Goal: Task Accomplishment & Management: Complete application form

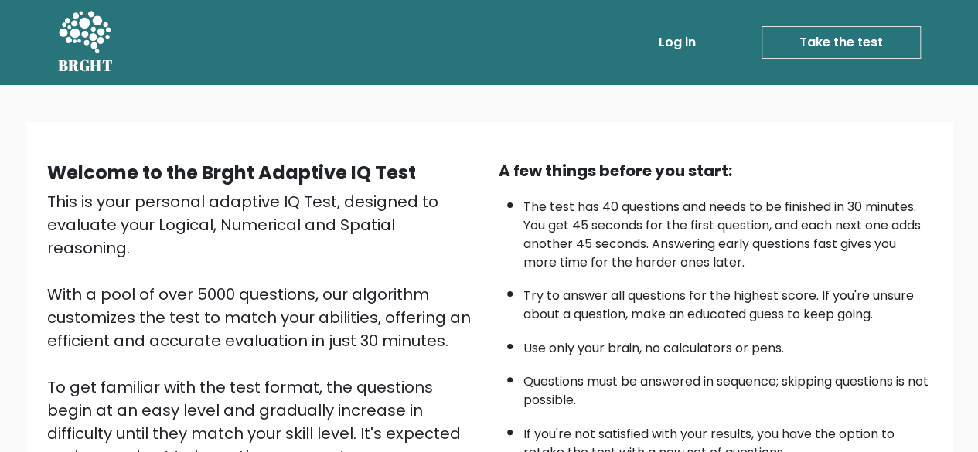
scroll to position [255, 0]
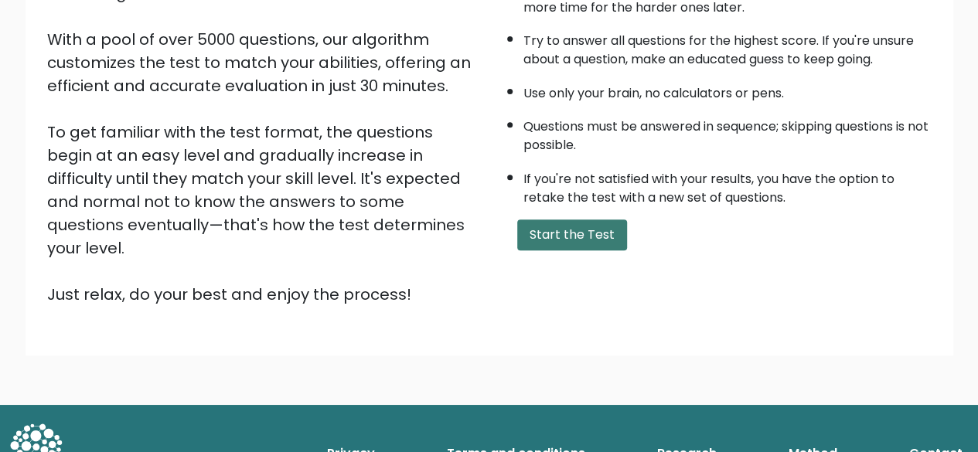
click at [572, 227] on button "Start the Test" at bounding box center [572, 235] width 110 height 31
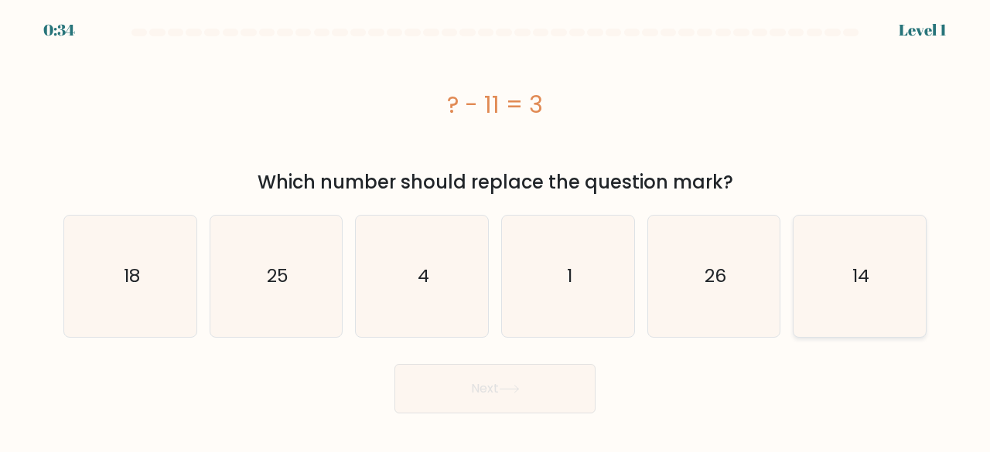
click at [869, 271] on icon "14" at bounding box center [859, 276] width 121 height 121
click at [496, 230] on input "f. 14" at bounding box center [495, 229] width 1 height 4
radio input "true"
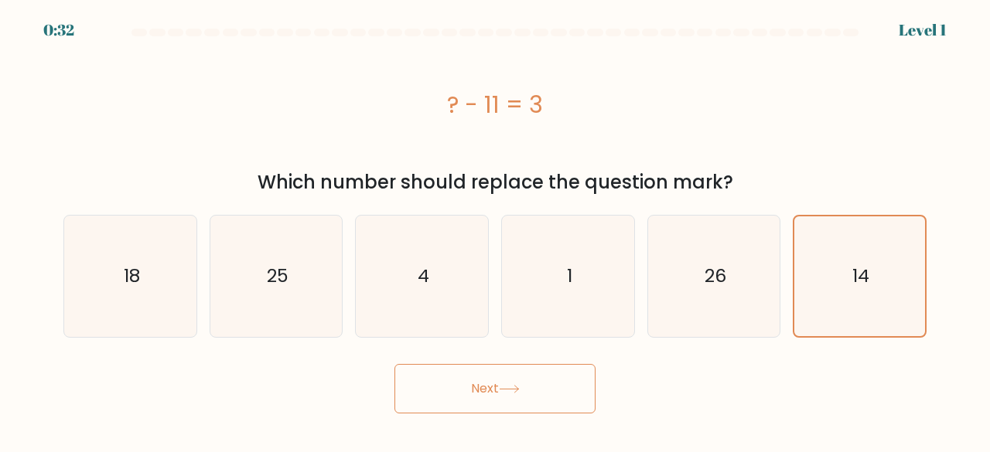
click at [467, 395] on button "Next" at bounding box center [494, 388] width 201 height 49
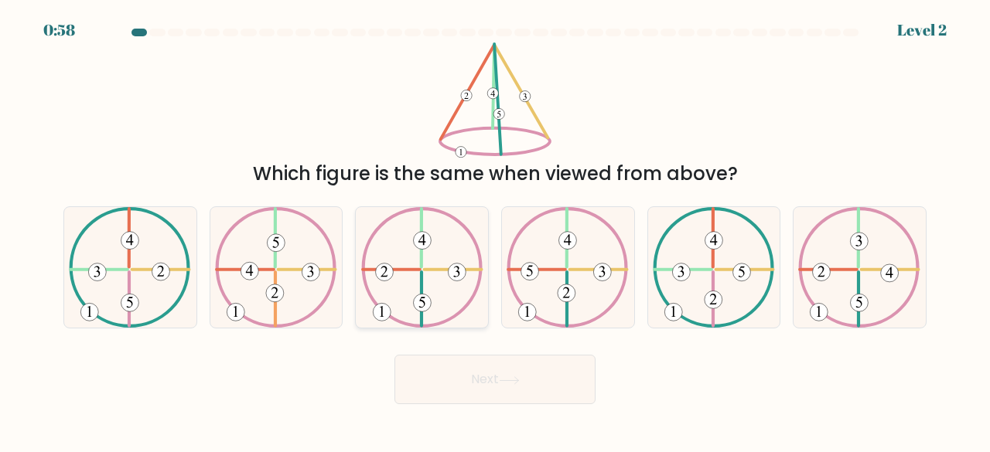
click at [426, 267] on icon at bounding box center [422, 267] width 122 height 121
click at [495, 230] on input "c." at bounding box center [495, 229] width 1 height 4
radio input "true"
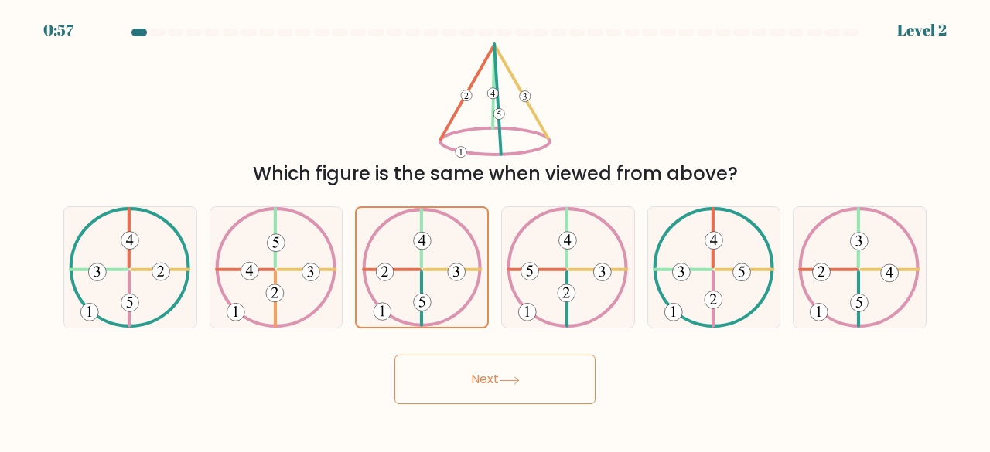
click at [501, 380] on button "Next" at bounding box center [494, 379] width 201 height 49
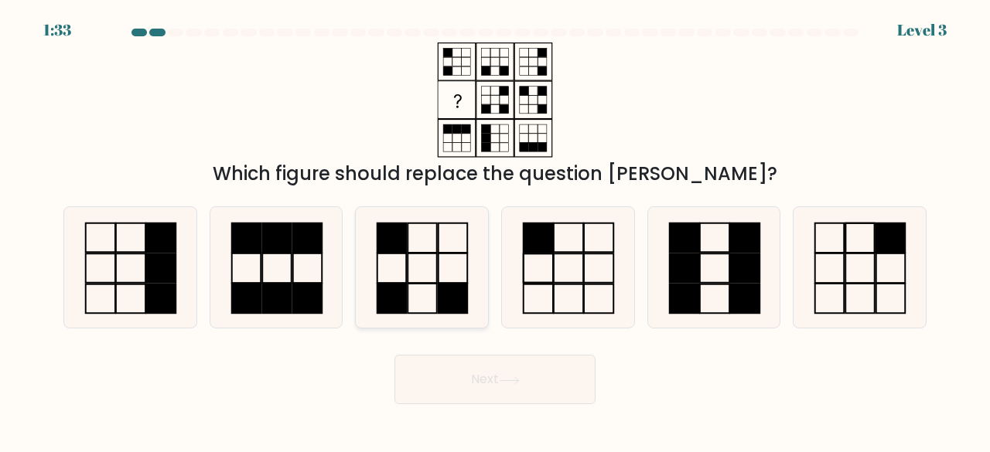
click at [438, 278] on rect at bounding box center [452, 268] width 29 height 29
click at [495, 230] on input "c." at bounding box center [495, 229] width 1 height 4
radio input "true"
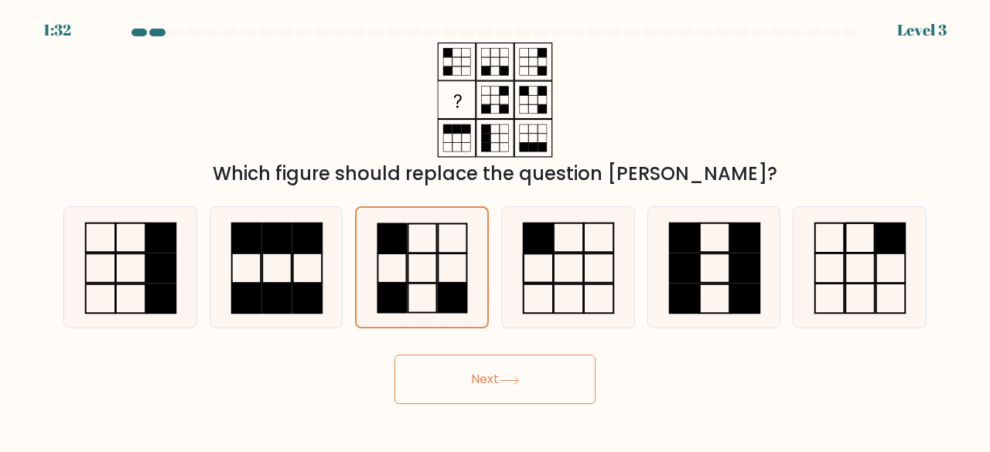
click at [497, 374] on button "Next" at bounding box center [494, 379] width 201 height 49
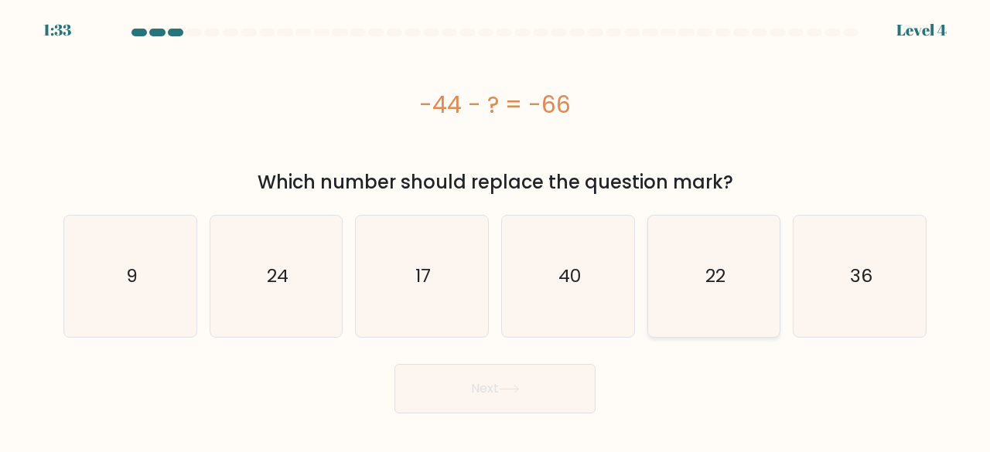
click at [702, 270] on icon "22" at bounding box center [713, 276] width 121 height 121
click at [496, 230] on input "e. 22" at bounding box center [495, 229] width 1 height 4
radio input "true"
click at [509, 390] on icon at bounding box center [509, 389] width 21 height 9
click at [484, 385] on button "Next" at bounding box center [494, 388] width 201 height 49
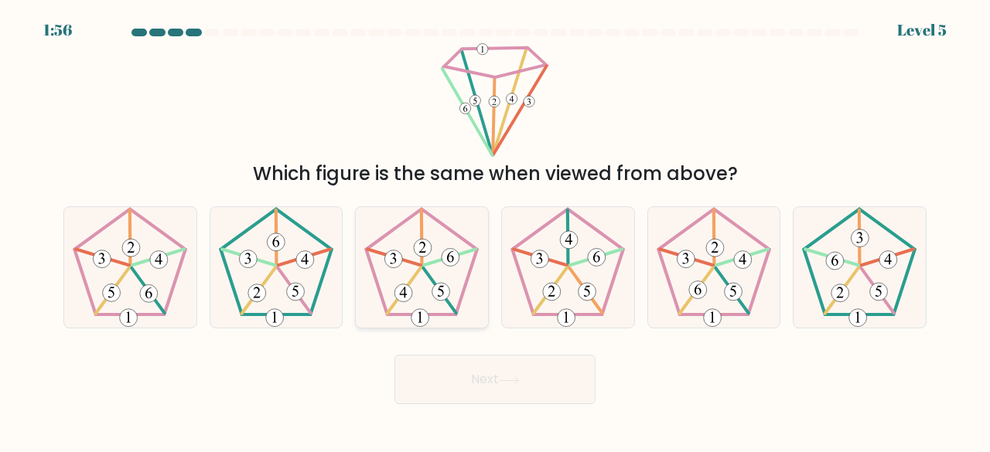
click at [439, 264] on icon at bounding box center [421, 267] width 121 height 121
click at [495, 230] on input "c." at bounding box center [495, 229] width 1 height 4
radio input "true"
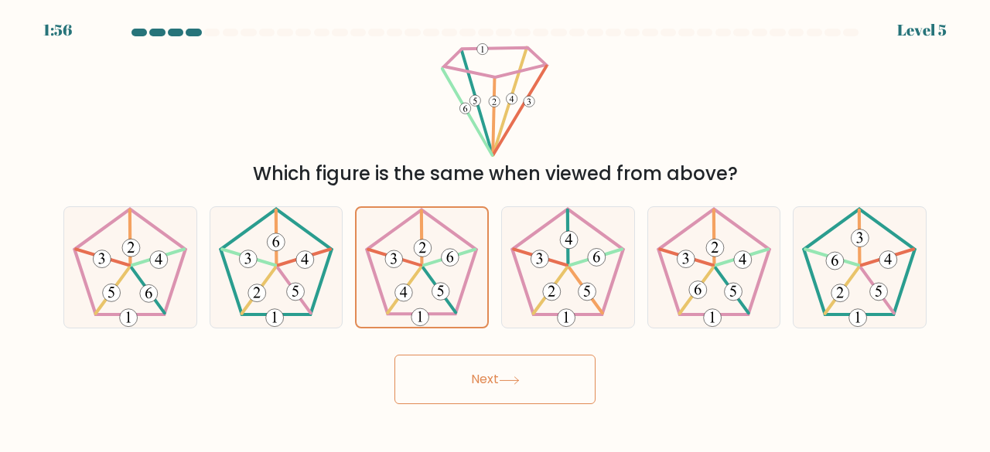
click at [523, 370] on button "Next" at bounding box center [494, 379] width 201 height 49
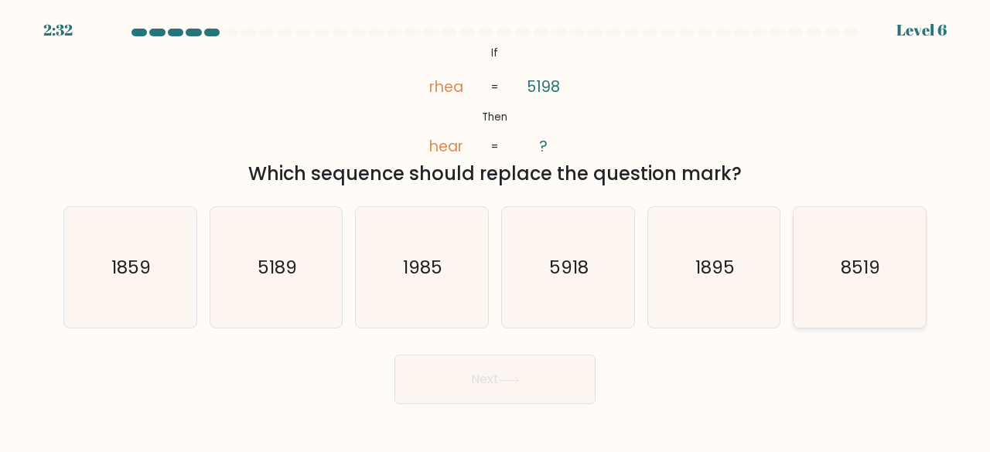
click at [856, 290] on icon "8519" at bounding box center [859, 267] width 121 height 121
click at [496, 230] on input "f. 8519" at bounding box center [495, 229] width 1 height 4
radio input "true"
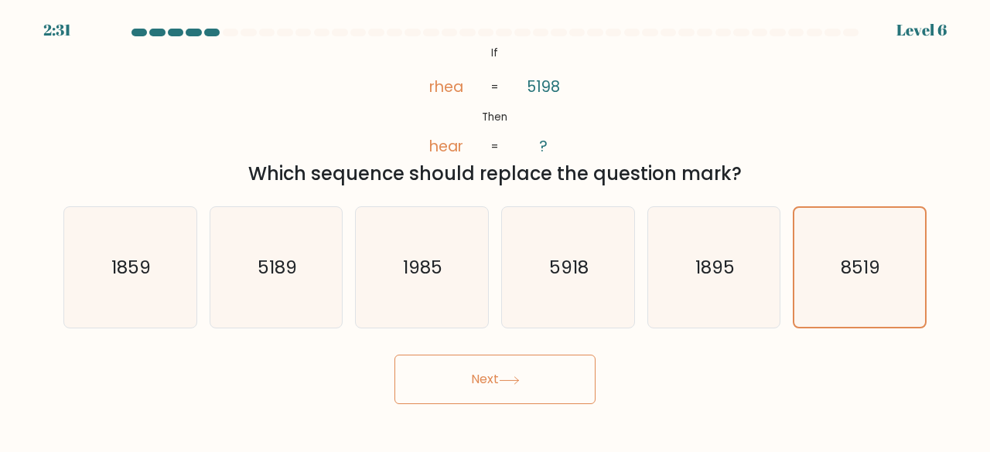
click at [500, 380] on button "Next" at bounding box center [494, 379] width 201 height 49
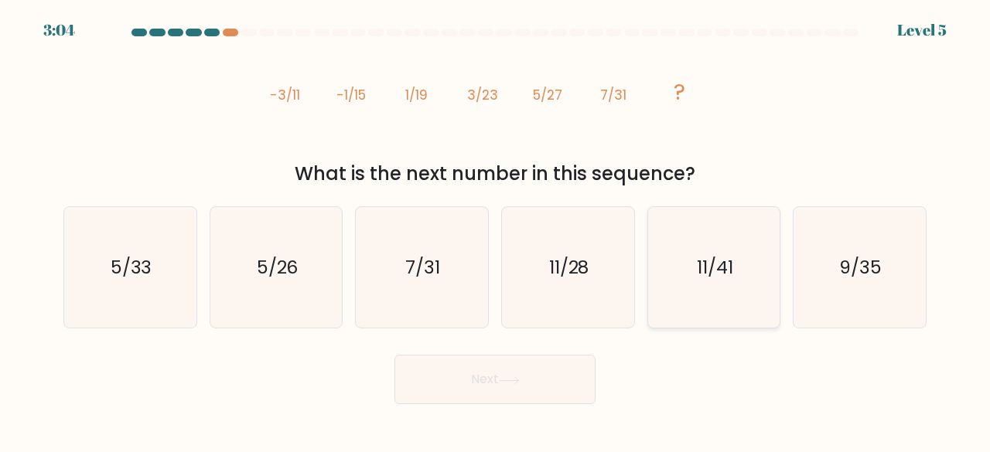
click at [734, 273] on icon "11/41" at bounding box center [713, 267] width 121 height 121
click at [496, 230] on input "e. 11/41" at bounding box center [495, 229] width 1 height 4
radio input "true"
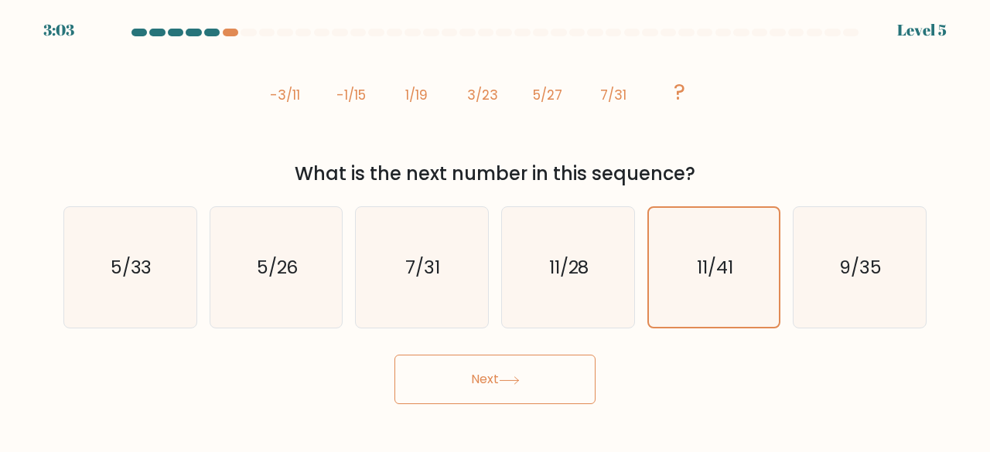
click at [531, 373] on button "Next" at bounding box center [494, 379] width 201 height 49
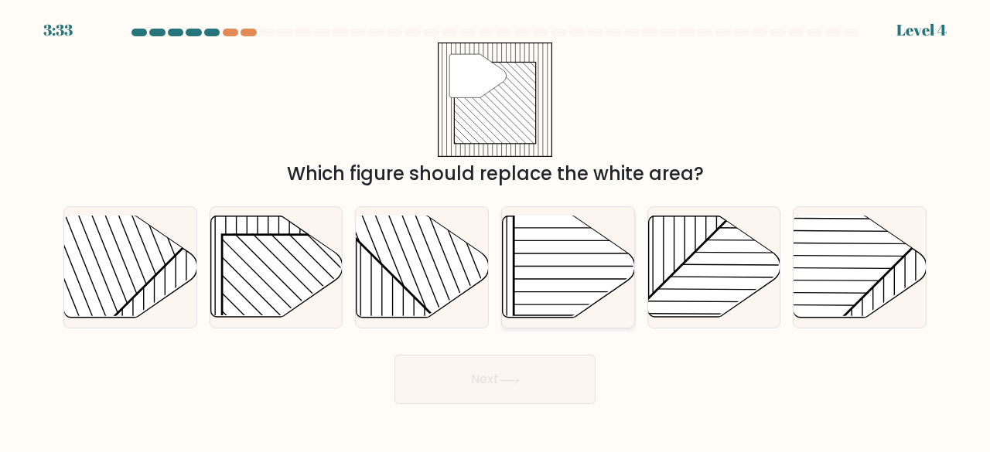
click at [543, 276] on rect at bounding box center [607, 221] width 189 height 189
click at [496, 230] on input "d." at bounding box center [495, 229] width 1 height 4
radio input "true"
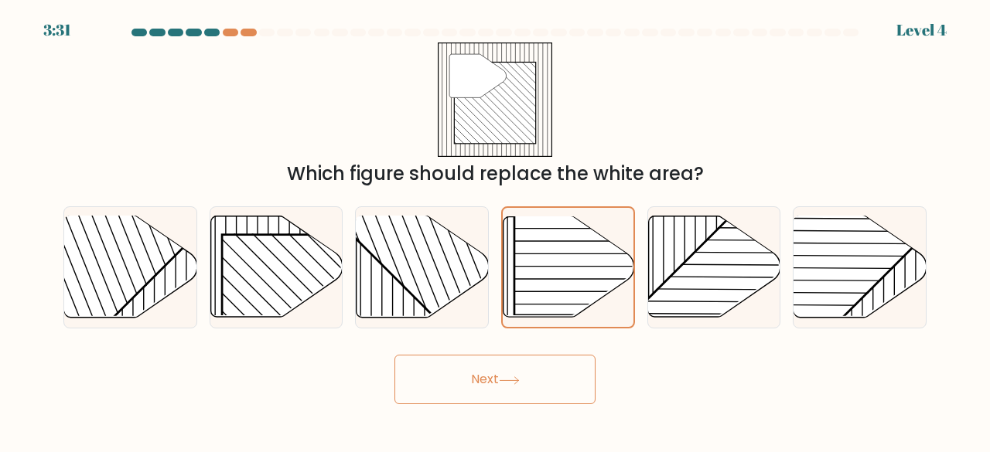
click at [512, 377] on icon at bounding box center [509, 380] width 21 height 9
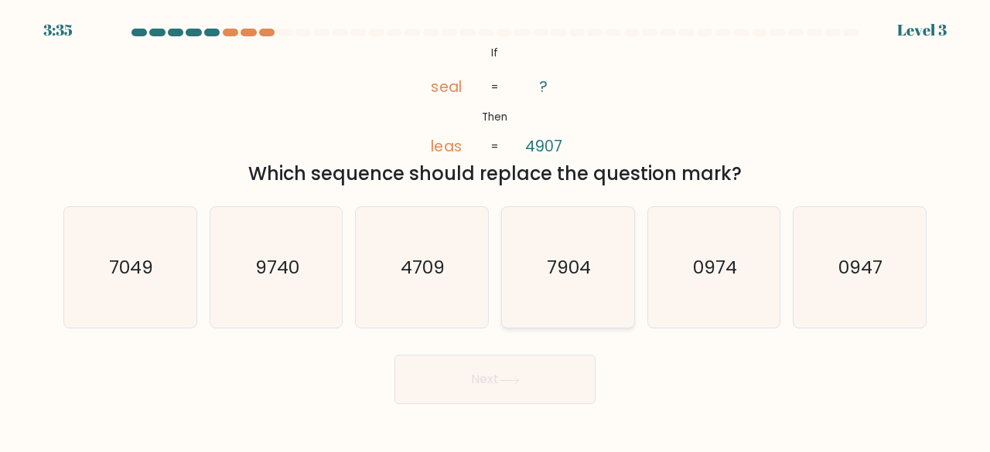
click at [581, 270] on text "7904" at bounding box center [569, 267] width 44 height 26
click at [496, 230] on input "d. 7904" at bounding box center [495, 229] width 1 height 4
radio input "true"
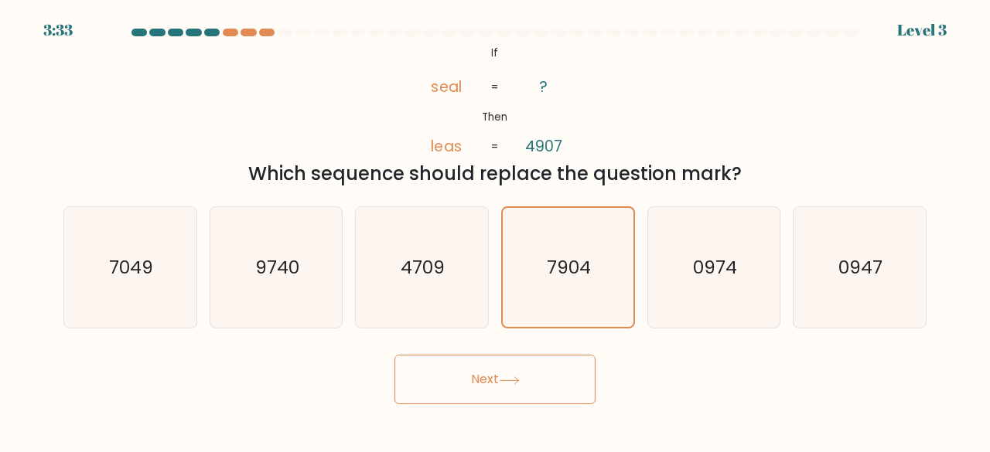
click at [520, 383] on icon at bounding box center [509, 380] width 21 height 9
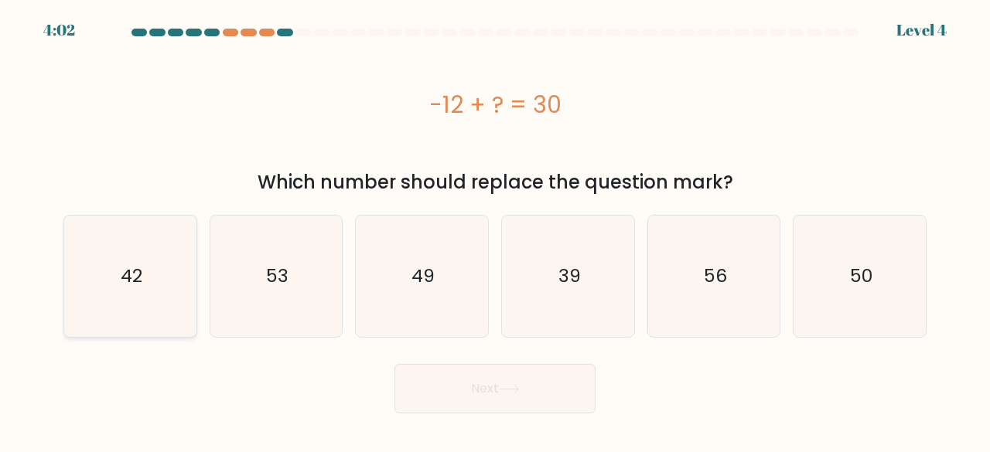
click at [148, 294] on icon "42" at bounding box center [130, 276] width 121 height 121
click at [495, 230] on input "a. 42" at bounding box center [495, 229] width 1 height 4
radio input "true"
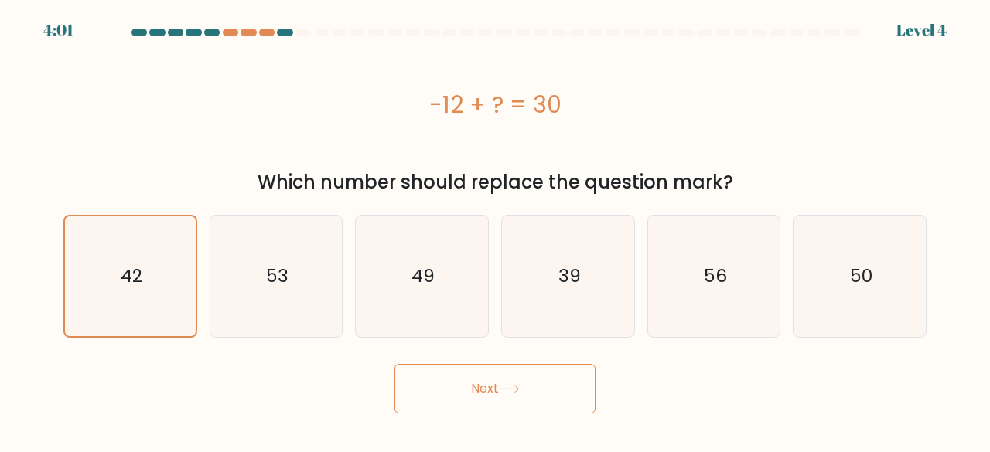
click at [520, 392] on icon at bounding box center [509, 389] width 21 height 9
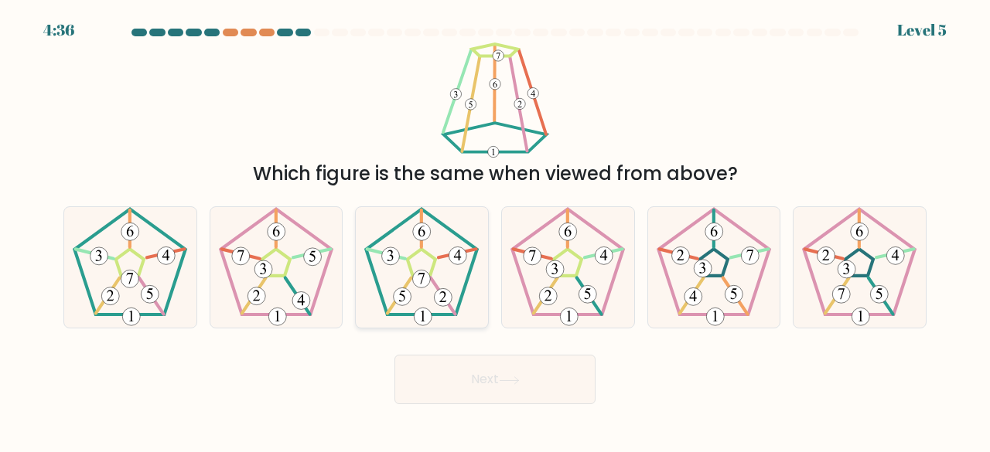
click at [421, 264] on icon at bounding box center [421, 267] width 121 height 121
click at [495, 230] on input "c." at bounding box center [495, 229] width 1 height 4
radio input "true"
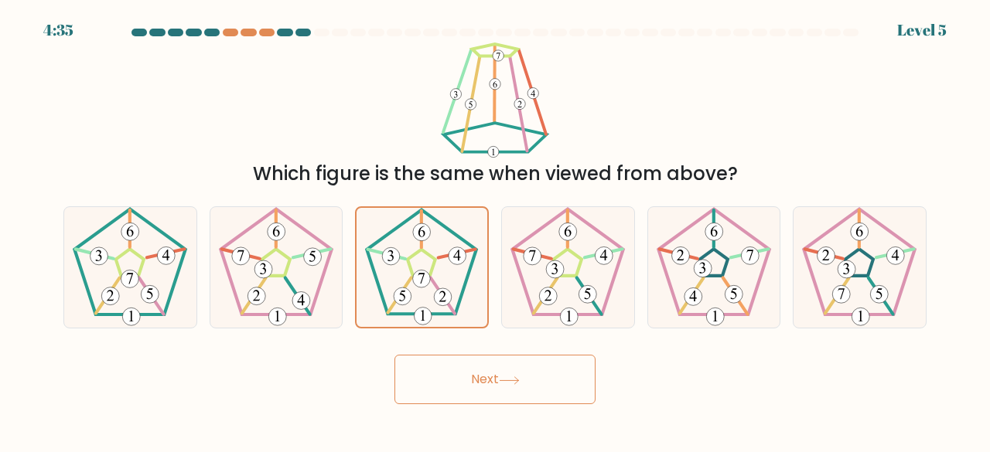
click at [510, 376] on icon at bounding box center [509, 380] width 21 height 9
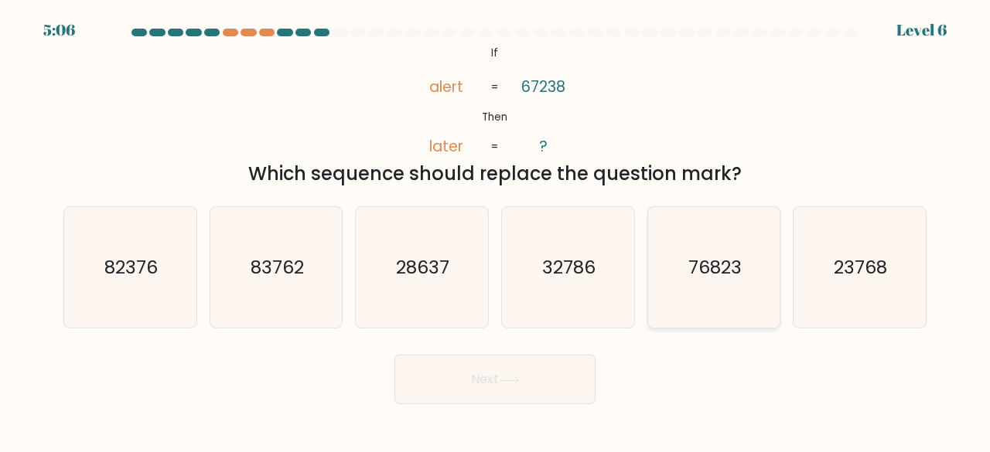
click at [709, 270] on text "76823" at bounding box center [714, 267] width 53 height 26
click at [496, 230] on input "e. 76823" at bounding box center [495, 229] width 1 height 4
radio input "true"
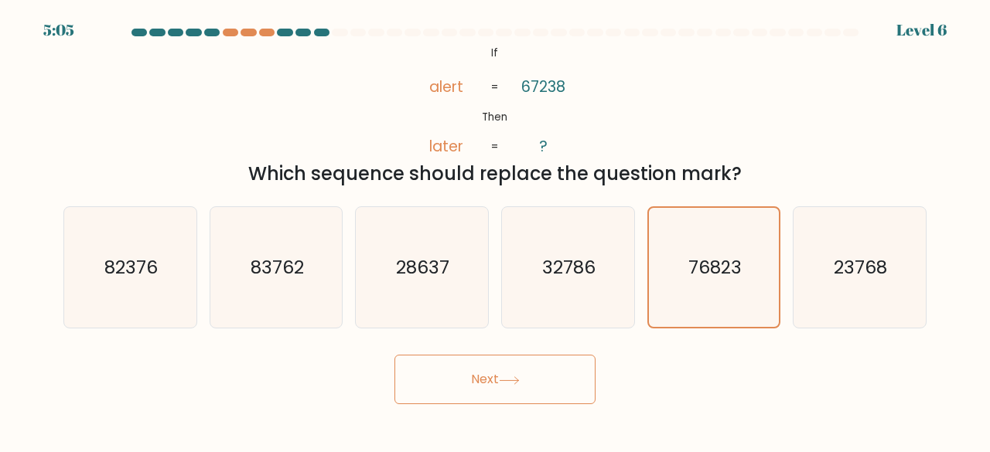
click at [515, 369] on button "Next" at bounding box center [494, 379] width 201 height 49
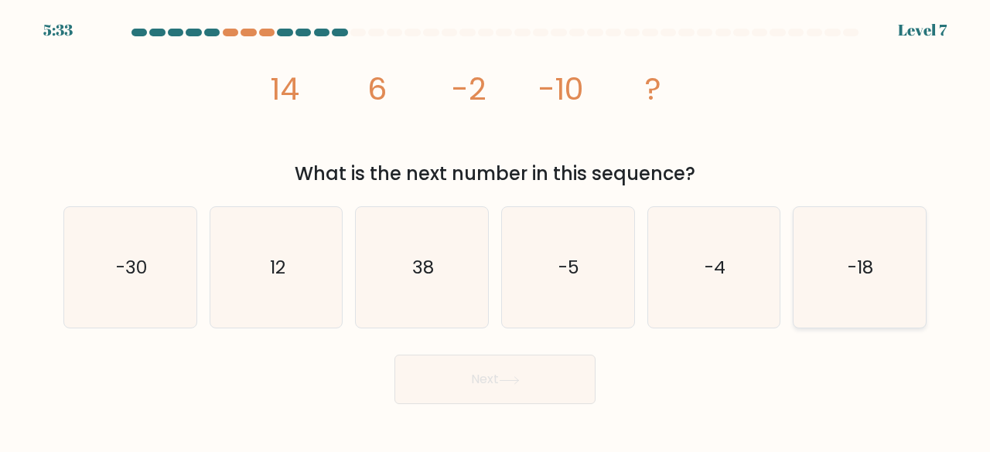
click at [834, 284] on icon "-18" at bounding box center [859, 267] width 121 height 121
click at [496, 230] on input "f. -18" at bounding box center [495, 229] width 1 height 4
radio input "true"
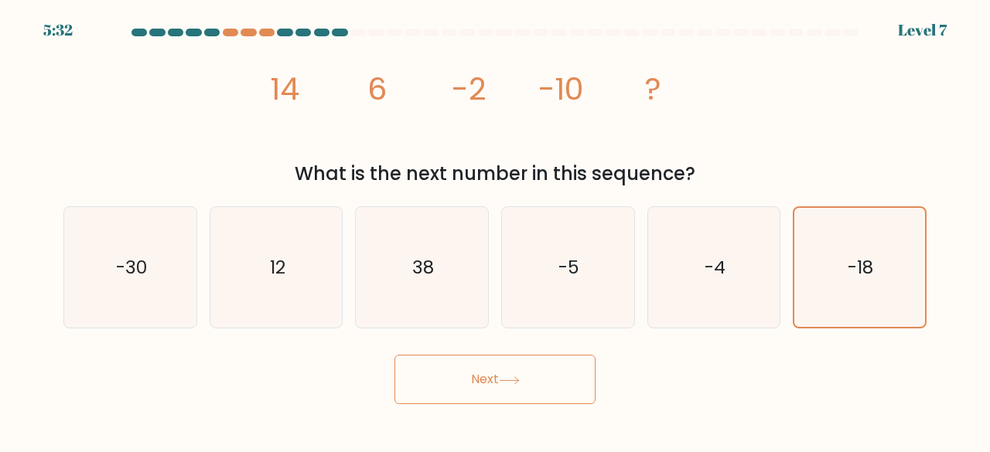
click at [495, 376] on button "Next" at bounding box center [494, 379] width 201 height 49
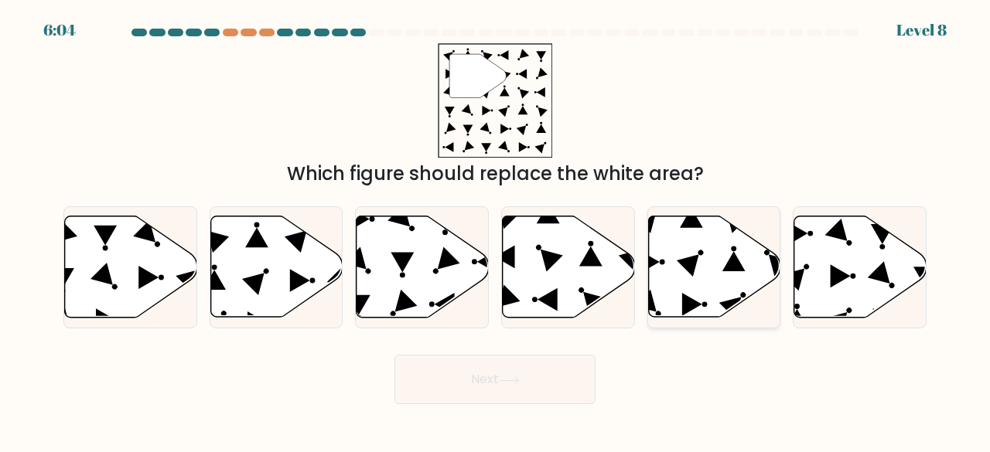
click at [677, 277] on icon at bounding box center [714, 266] width 132 height 101
click at [496, 230] on input "e." at bounding box center [495, 229] width 1 height 4
radio input "true"
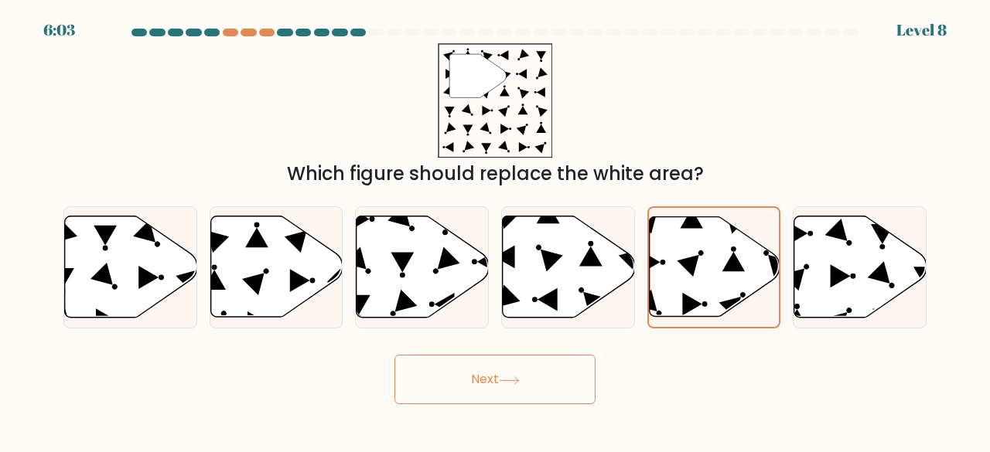
click at [508, 383] on icon at bounding box center [509, 380] width 21 height 9
click at [475, 373] on button "Next" at bounding box center [494, 379] width 201 height 49
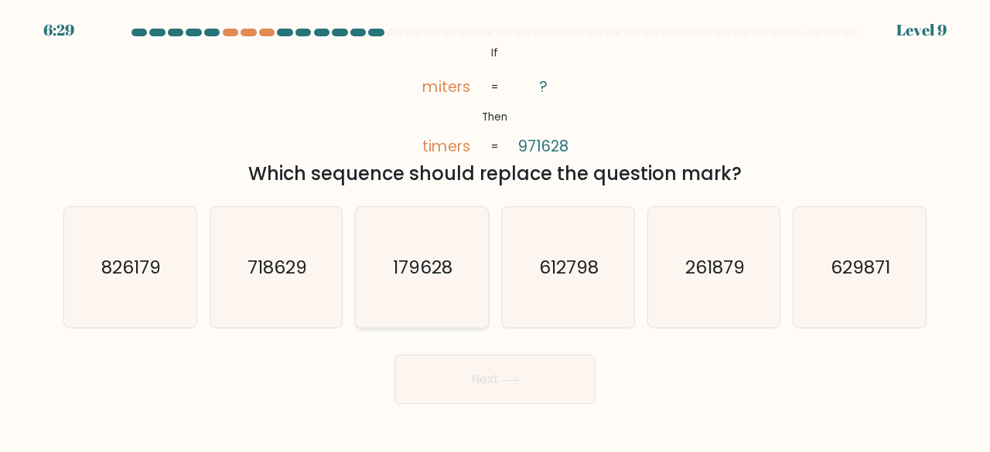
click at [432, 276] on text "179628" at bounding box center [423, 267] width 60 height 26
click at [495, 230] on input "c. 179628" at bounding box center [495, 229] width 1 height 4
radio input "true"
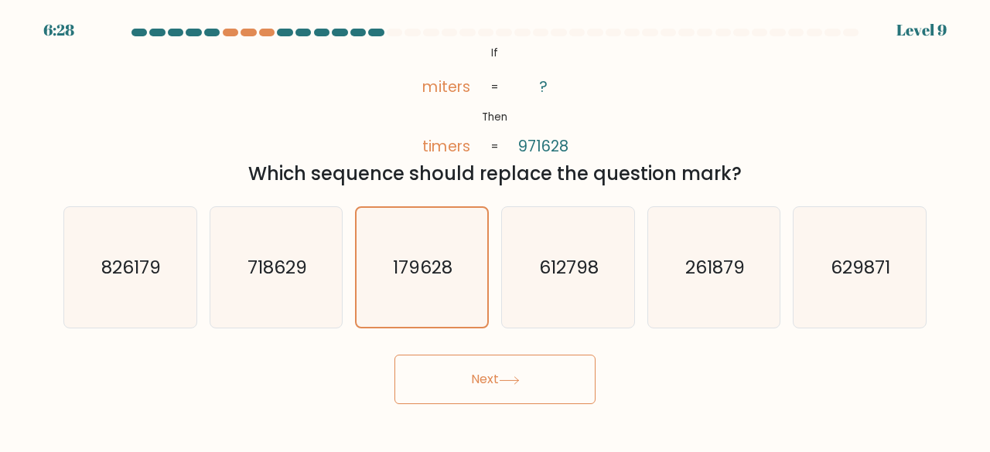
click at [457, 380] on button "Next" at bounding box center [494, 379] width 201 height 49
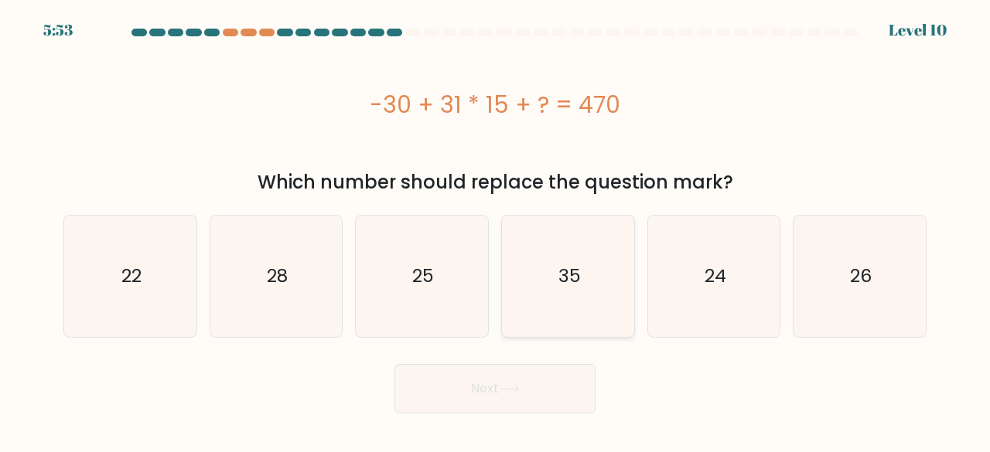
click at [580, 285] on icon "35" at bounding box center [567, 276] width 121 height 121
click at [496, 230] on input "d. 35" at bounding box center [495, 229] width 1 height 4
radio input "true"
click at [499, 367] on button "Next" at bounding box center [494, 388] width 201 height 49
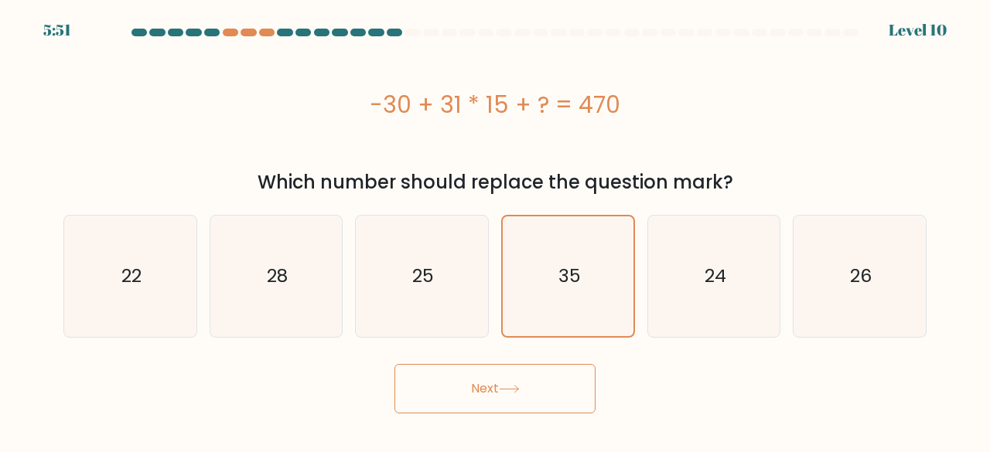
click at [481, 389] on button "Next" at bounding box center [494, 388] width 201 height 49
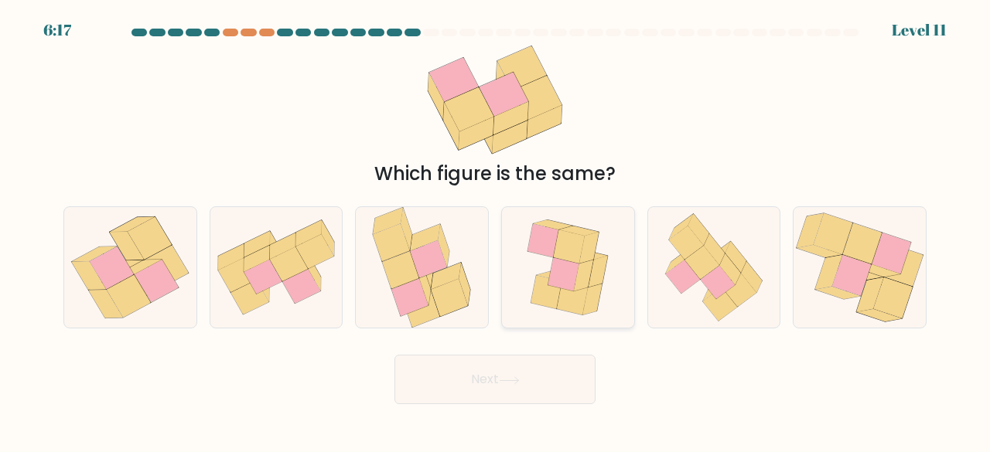
click at [583, 276] on icon at bounding box center [583, 276] width 19 height 32
click at [496, 230] on input "d." at bounding box center [495, 229] width 1 height 4
radio input "true"
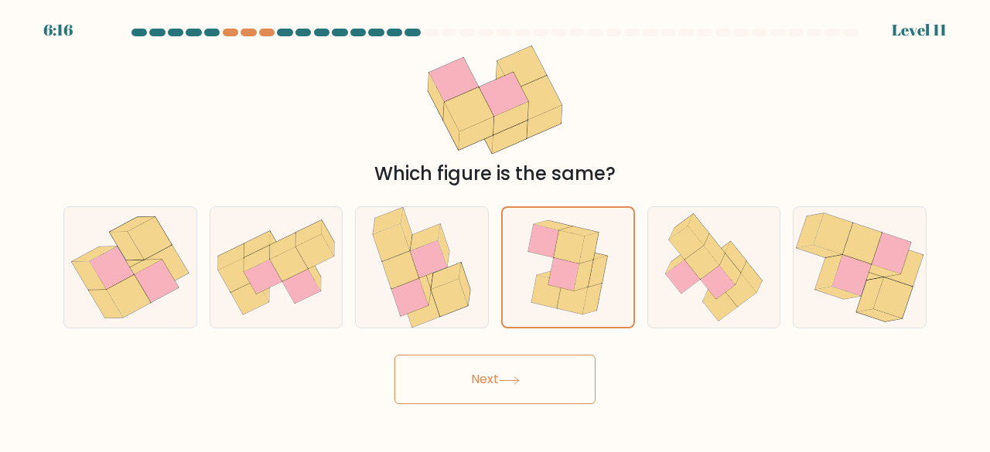
click at [518, 373] on button "Next" at bounding box center [494, 379] width 201 height 49
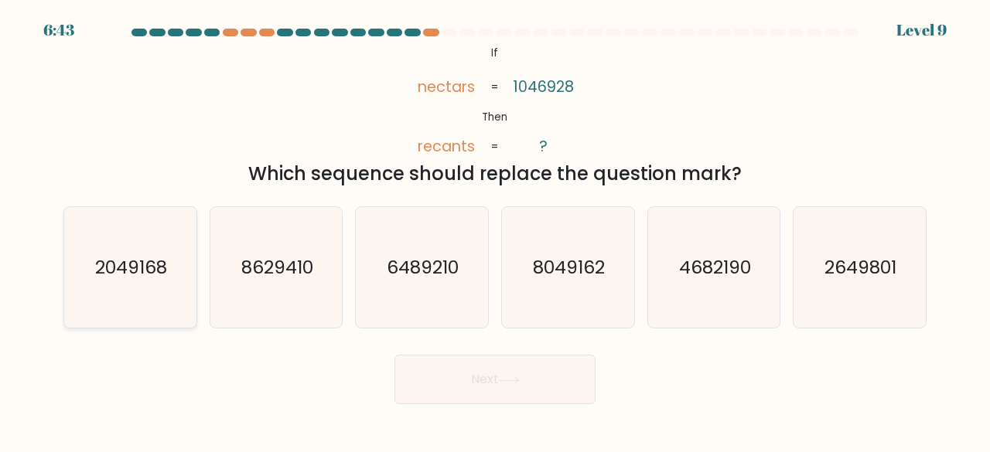
click at [114, 279] on text "2049168" at bounding box center [131, 267] width 72 height 26
click at [495, 230] on input "a. 2049168" at bounding box center [495, 229] width 1 height 4
radio input "true"
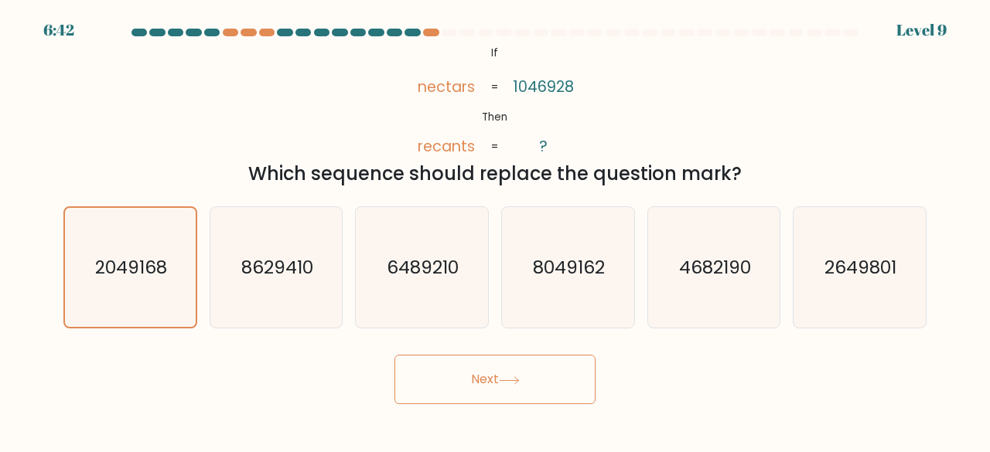
click at [487, 386] on button "Next" at bounding box center [494, 379] width 201 height 49
click at [497, 383] on button "Next" at bounding box center [494, 379] width 201 height 49
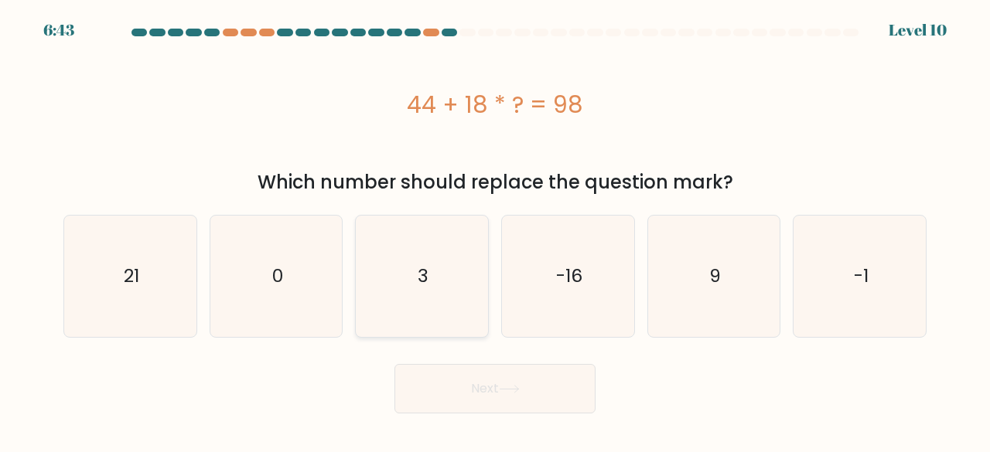
click at [418, 273] on text "3" at bounding box center [422, 277] width 11 height 26
click at [495, 230] on input "c. 3" at bounding box center [495, 229] width 1 height 4
radio input "true"
click at [467, 383] on button "Next" at bounding box center [494, 388] width 201 height 49
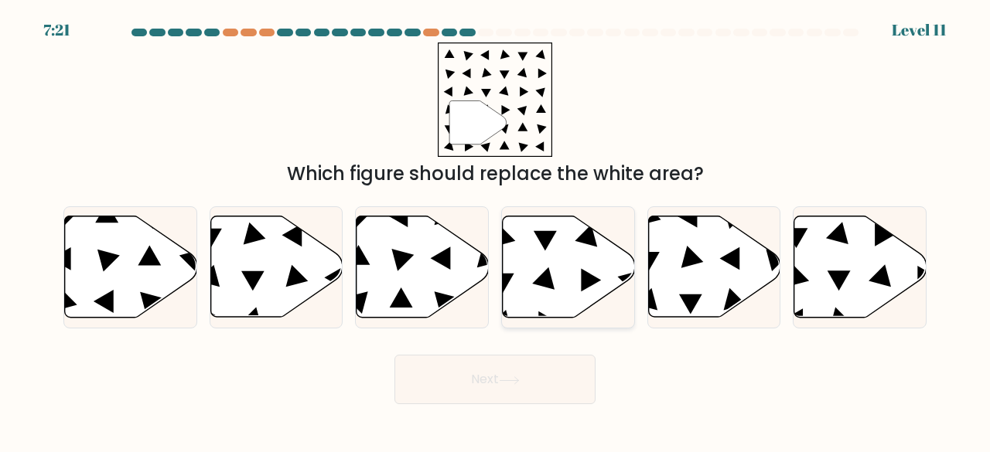
click at [550, 273] on icon at bounding box center [568, 266] width 132 height 101
click at [496, 230] on input "d." at bounding box center [495, 229] width 1 height 4
radio input "true"
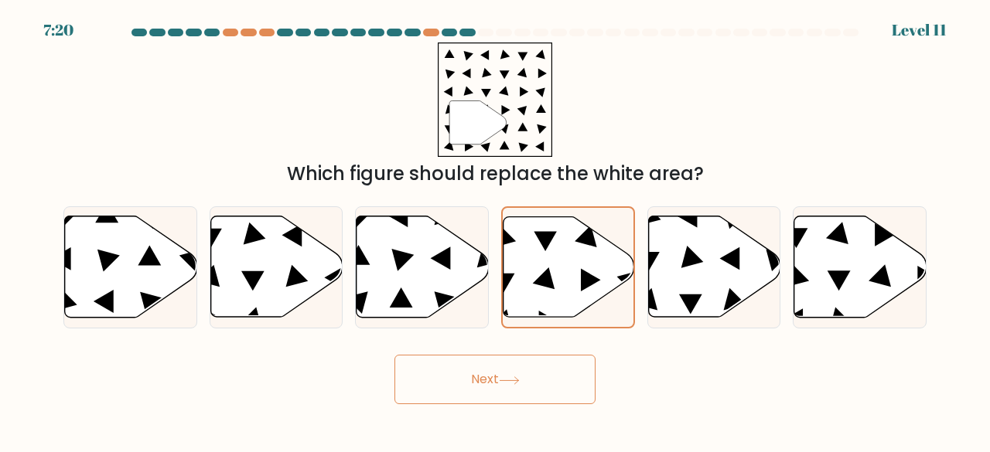
click at [476, 380] on button "Next" at bounding box center [494, 379] width 201 height 49
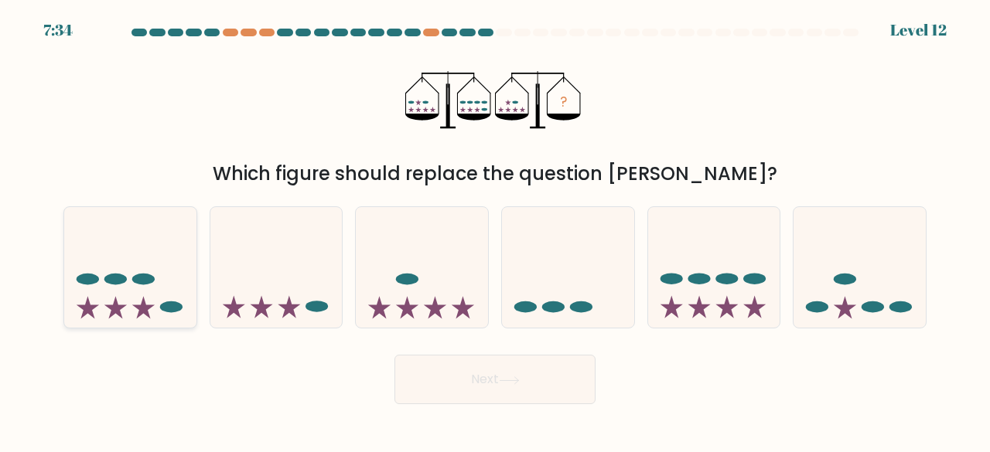
click at [135, 294] on icon at bounding box center [130, 267] width 132 height 109
click at [495, 230] on input "a." at bounding box center [495, 229] width 1 height 4
radio input "true"
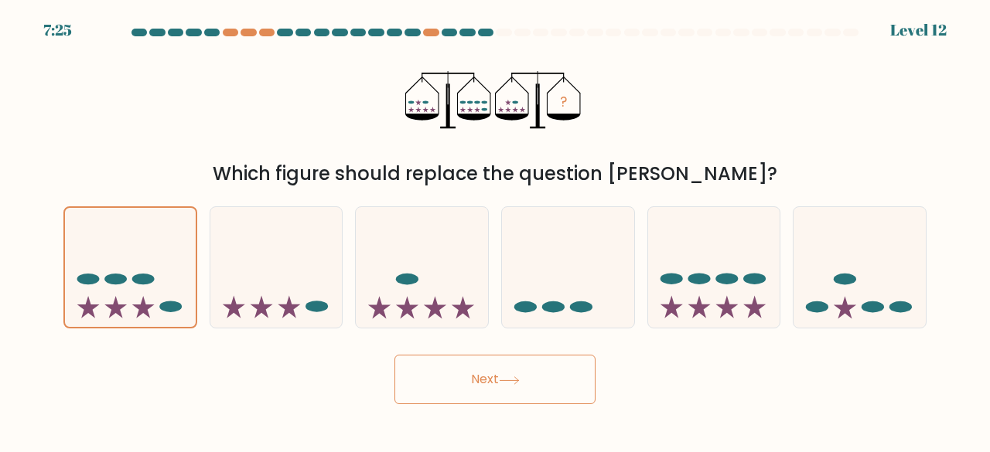
click at [494, 374] on button "Next" at bounding box center [494, 379] width 201 height 49
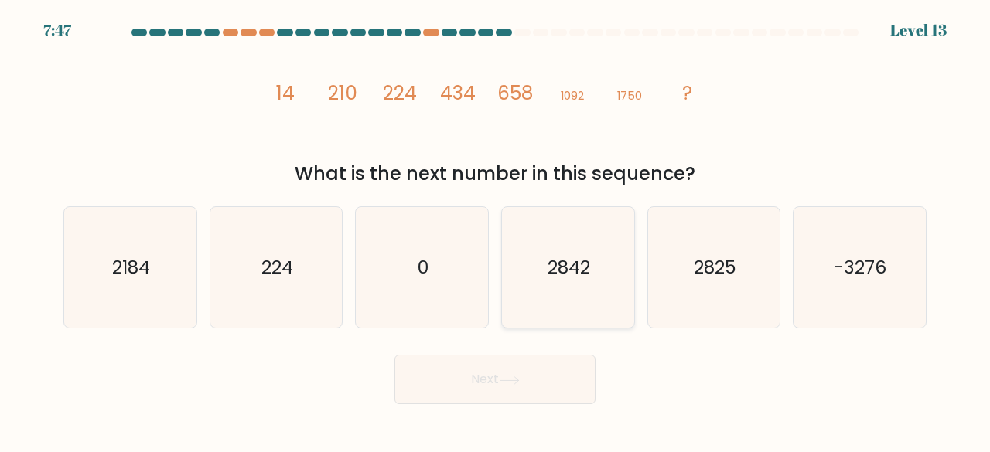
click at [577, 278] on text "2842" at bounding box center [568, 267] width 43 height 26
click at [496, 230] on input "d. 2842" at bounding box center [495, 229] width 1 height 4
radio input "true"
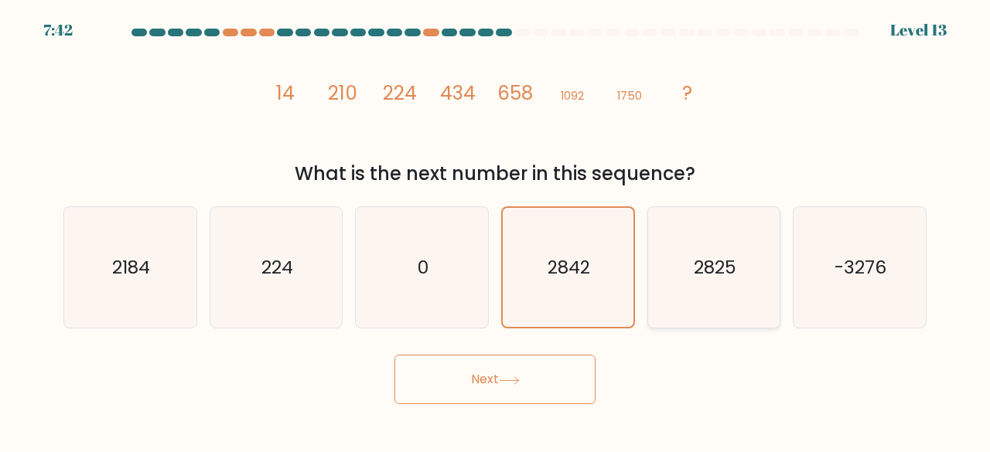
click at [725, 273] on text "2825" at bounding box center [714, 267] width 43 height 26
click at [496, 230] on input "e. 2825" at bounding box center [495, 229] width 1 height 4
radio input "true"
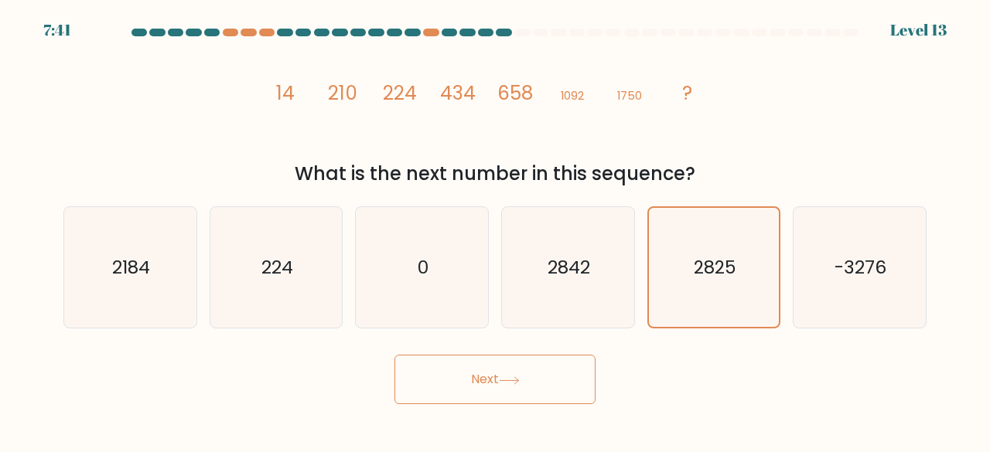
click at [500, 380] on button "Next" at bounding box center [494, 379] width 201 height 49
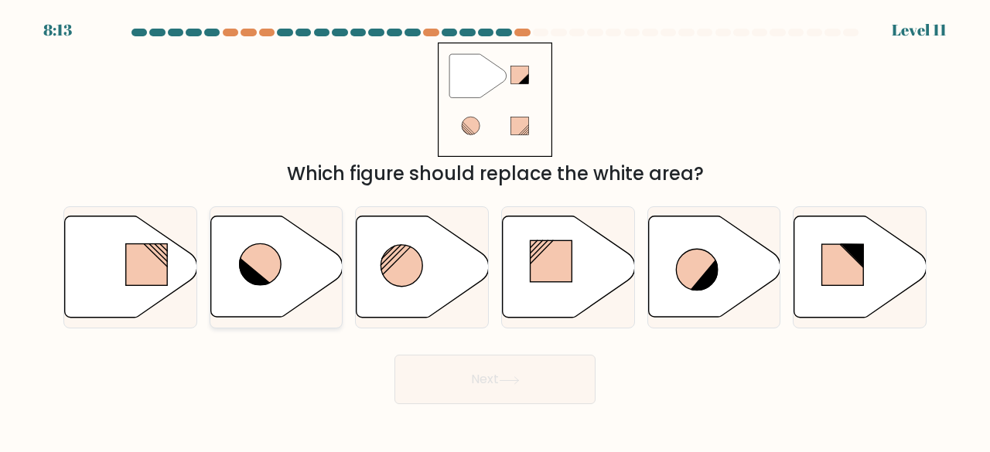
click at [288, 268] on icon at bounding box center [276, 266] width 132 height 101
click at [495, 230] on input "b." at bounding box center [495, 229] width 1 height 4
radio input "true"
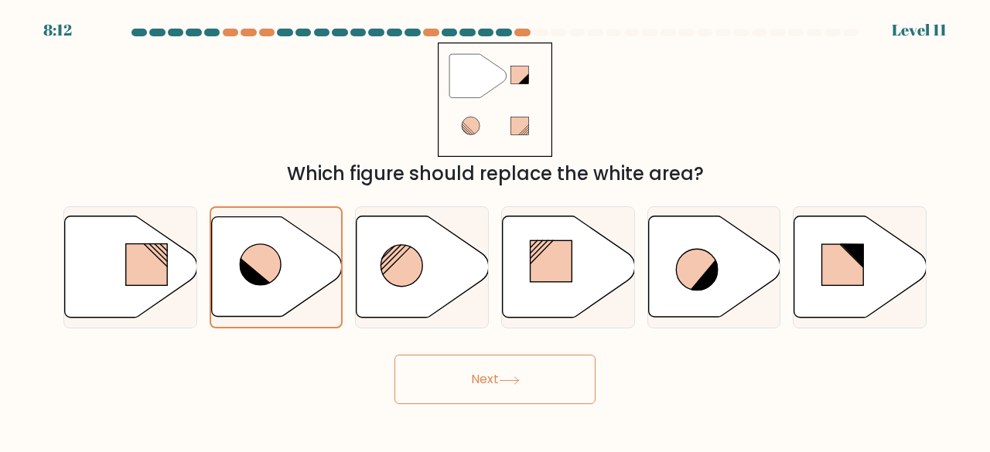
click at [499, 387] on button "Next" at bounding box center [494, 379] width 201 height 49
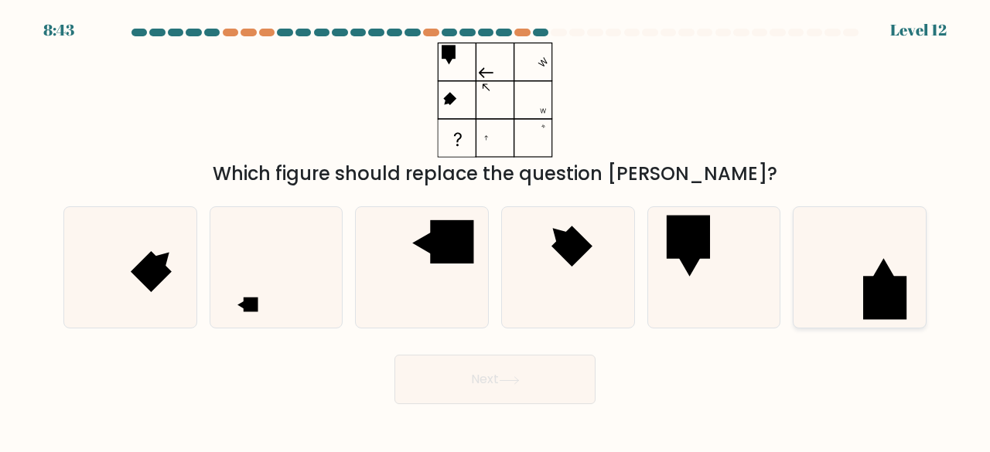
click at [899, 265] on icon at bounding box center [859, 267] width 121 height 121
click at [496, 230] on input "f." at bounding box center [495, 229] width 1 height 4
radio input "true"
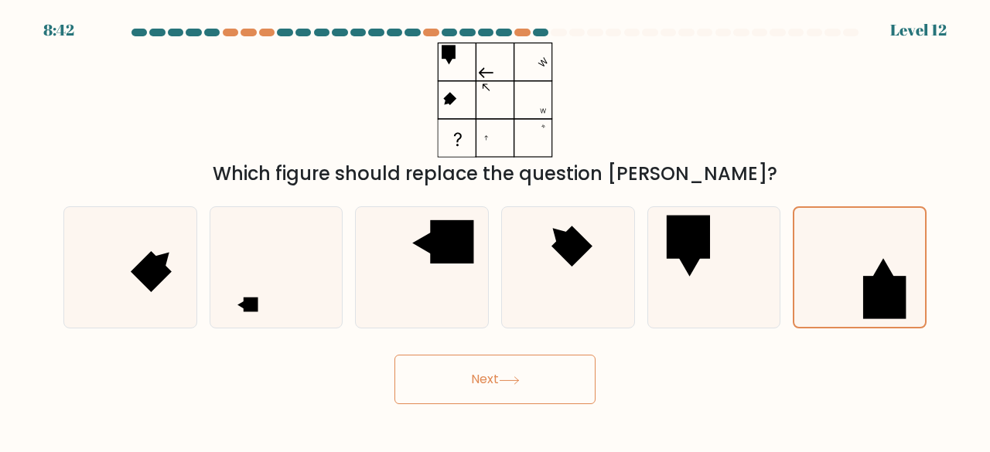
click at [507, 381] on icon at bounding box center [509, 380] width 21 height 9
click at [506, 378] on icon at bounding box center [509, 380] width 21 height 9
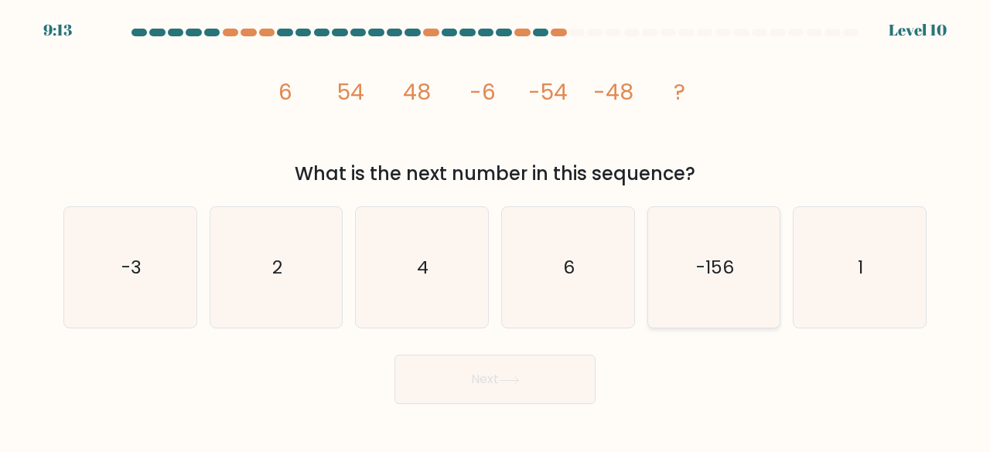
click at [700, 274] on text "-156" at bounding box center [715, 267] width 38 height 26
click at [496, 230] on input "e. -156" at bounding box center [495, 229] width 1 height 4
radio input "true"
click at [445, 387] on button "Next" at bounding box center [494, 379] width 201 height 49
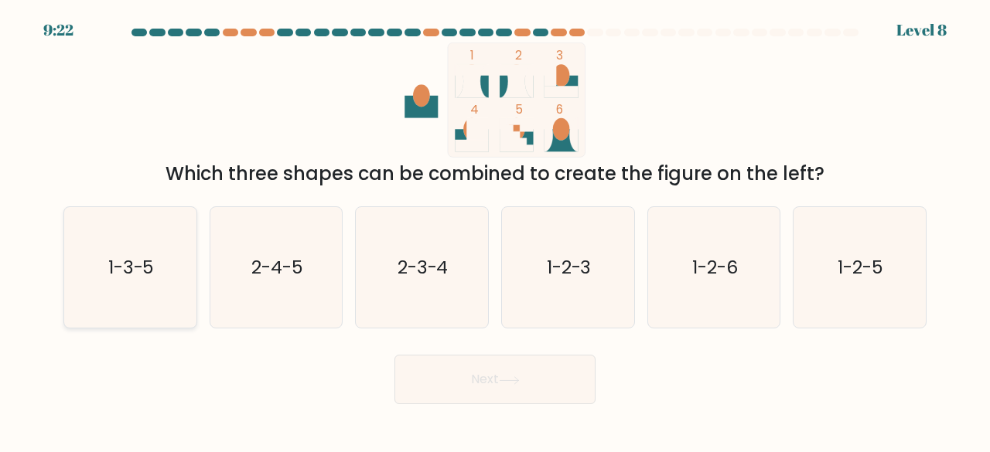
click at [147, 264] on text "1-3-5" at bounding box center [131, 267] width 46 height 26
click at [495, 230] on input "a. 1-3-5" at bounding box center [495, 229] width 1 height 4
radio input "true"
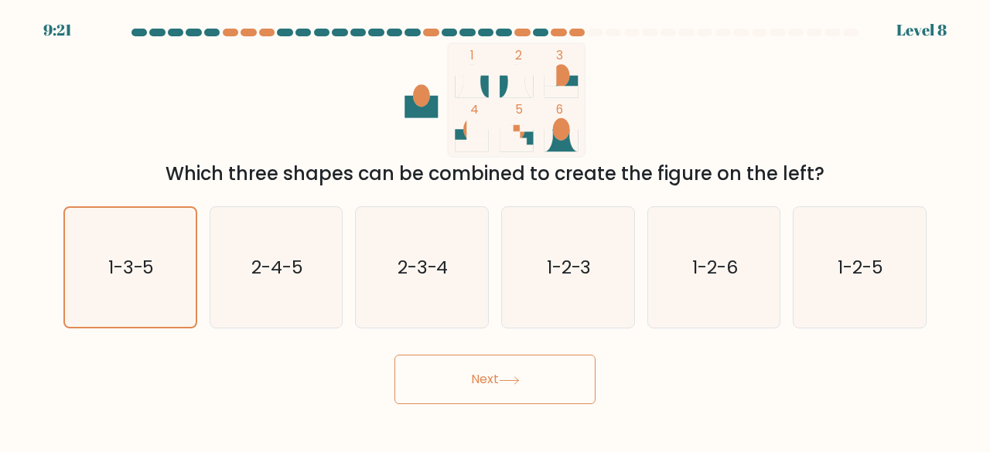
click at [524, 376] on button "Next" at bounding box center [494, 379] width 201 height 49
click at [500, 376] on button "Next" at bounding box center [494, 379] width 201 height 49
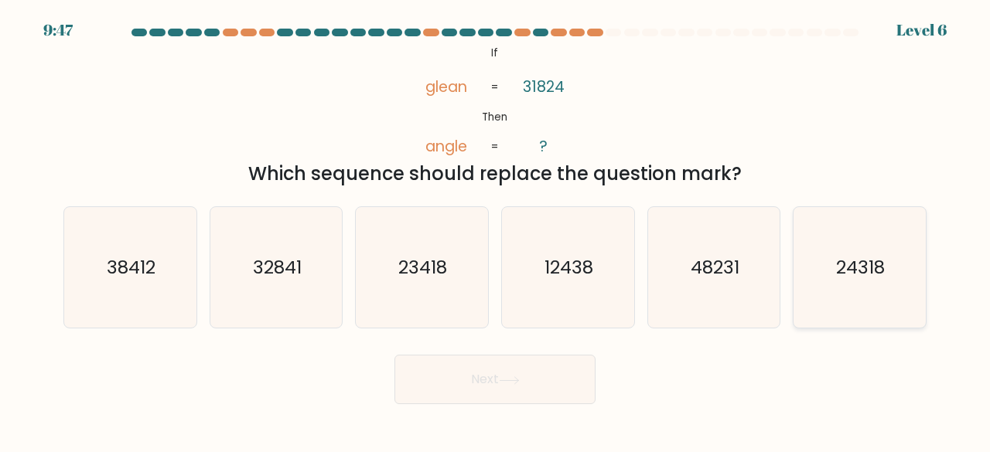
click at [843, 275] on text "24318" at bounding box center [860, 267] width 49 height 26
click at [496, 230] on input "f. 24318" at bounding box center [495, 229] width 1 height 4
radio input "true"
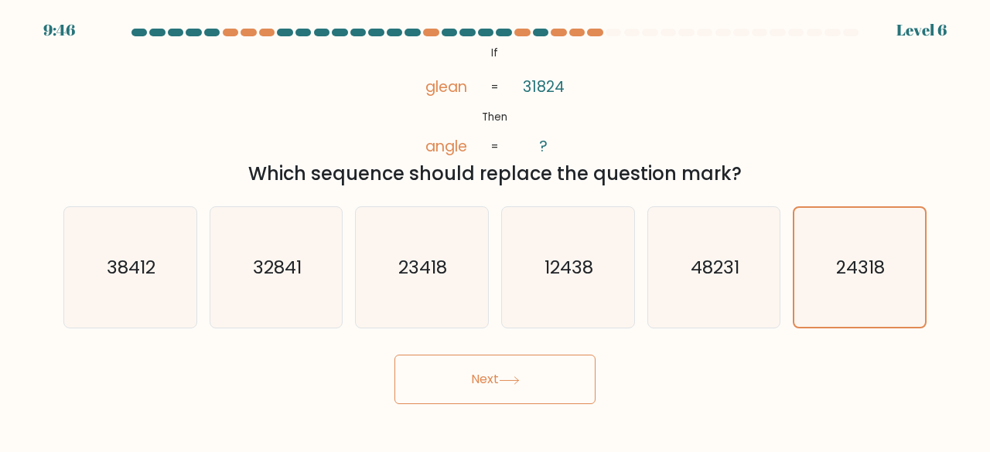
click at [533, 376] on button "Next" at bounding box center [494, 379] width 201 height 49
click at [498, 378] on button "Next" at bounding box center [494, 379] width 201 height 49
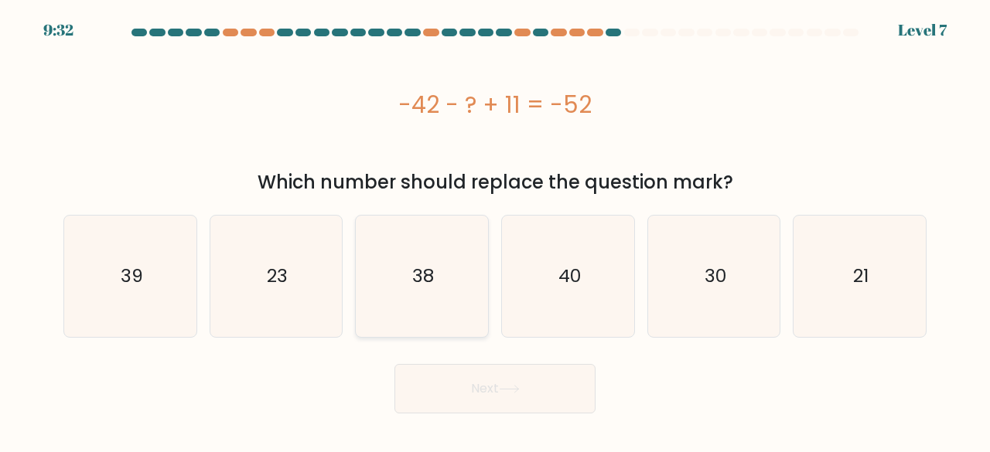
click at [408, 271] on icon "38" at bounding box center [421, 276] width 121 height 121
click at [495, 230] on input "c. 38" at bounding box center [495, 229] width 1 height 4
radio input "true"
click at [428, 386] on button "Next" at bounding box center [494, 388] width 201 height 49
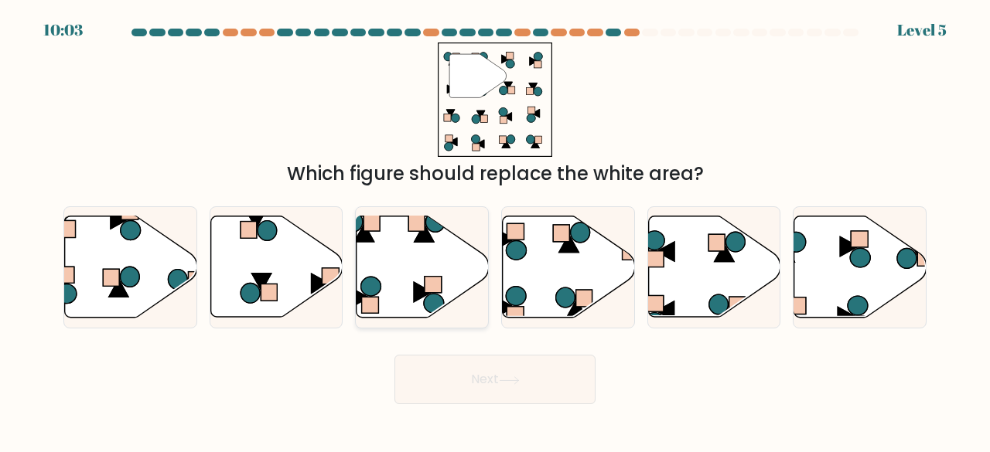
click at [414, 267] on icon at bounding box center [422, 266] width 132 height 101
click at [495, 230] on input "c." at bounding box center [495, 229] width 1 height 4
radio input "true"
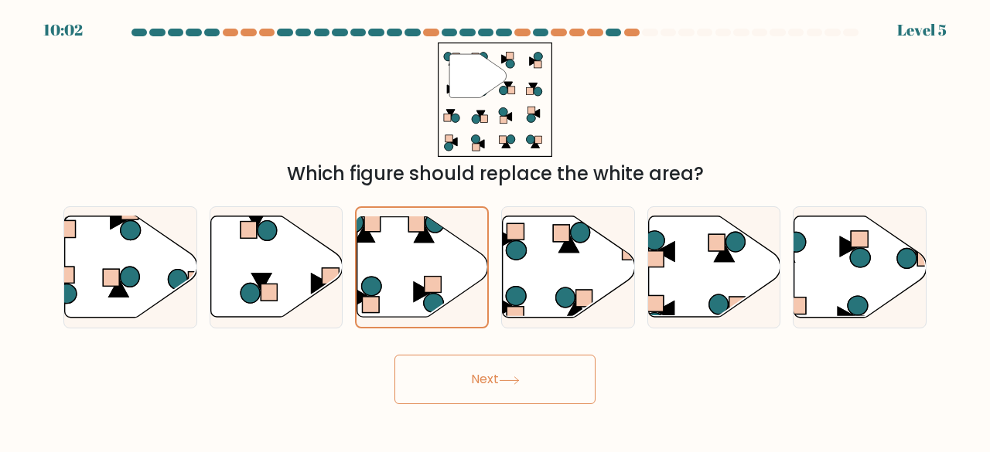
click at [489, 379] on button "Next" at bounding box center [494, 379] width 201 height 49
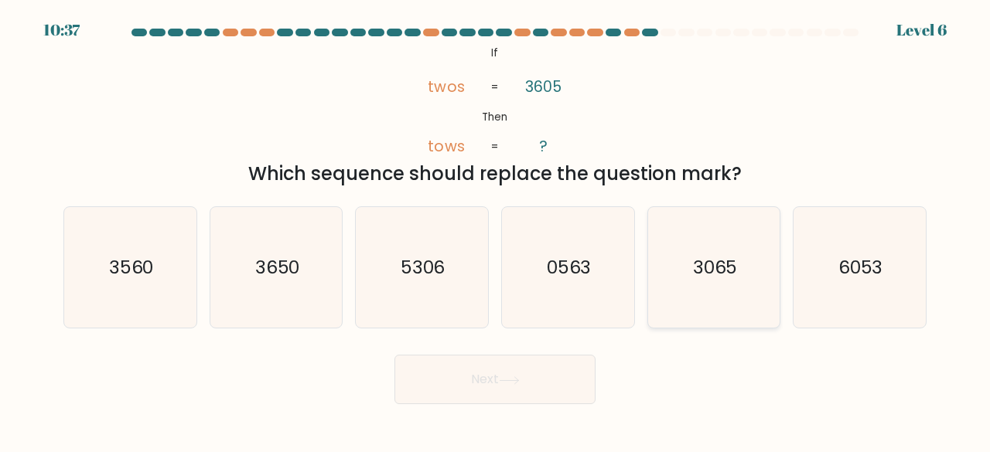
click at [707, 278] on text "3065" at bounding box center [715, 267] width 45 height 26
click at [496, 230] on input "e. 3065" at bounding box center [495, 229] width 1 height 4
radio input "true"
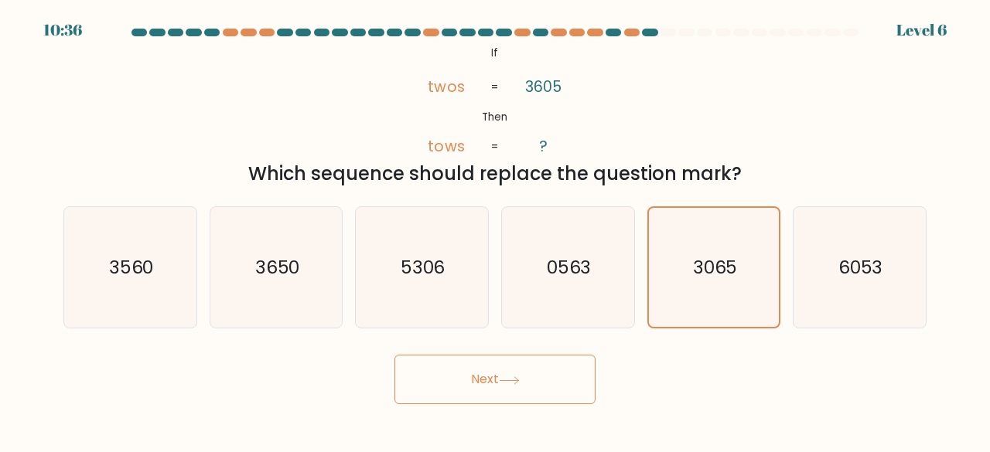
click at [497, 380] on button "Next" at bounding box center [494, 379] width 201 height 49
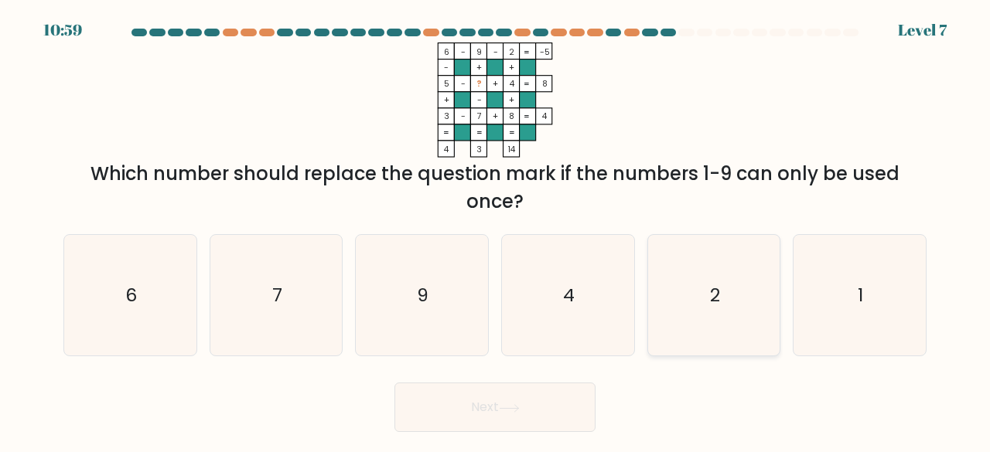
click at [707, 298] on icon "2" at bounding box center [713, 295] width 121 height 121
click at [496, 230] on input "e. 2" at bounding box center [495, 229] width 1 height 4
radio input "true"
click at [509, 397] on button "Next" at bounding box center [494, 407] width 201 height 49
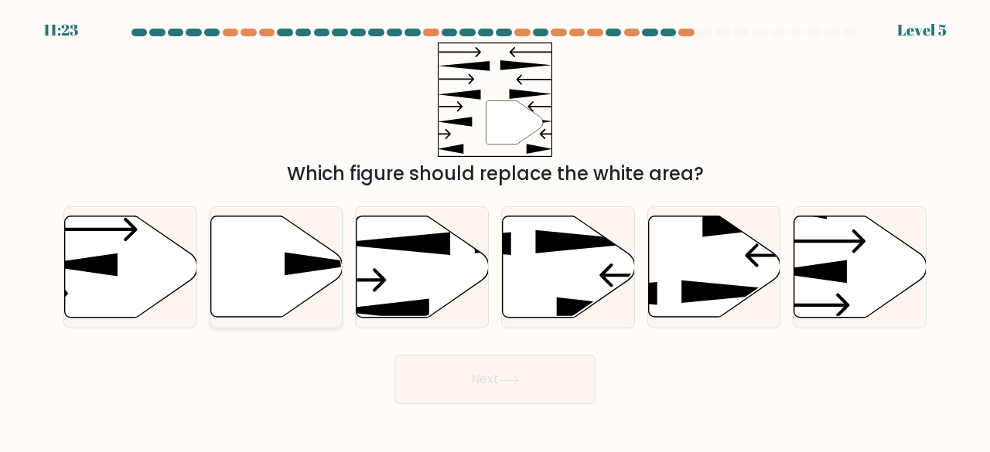
click at [254, 270] on icon at bounding box center [276, 266] width 132 height 101
click at [495, 230] on input "b." at bounding box center [495, 229] width 1 height 4
radio input "true"
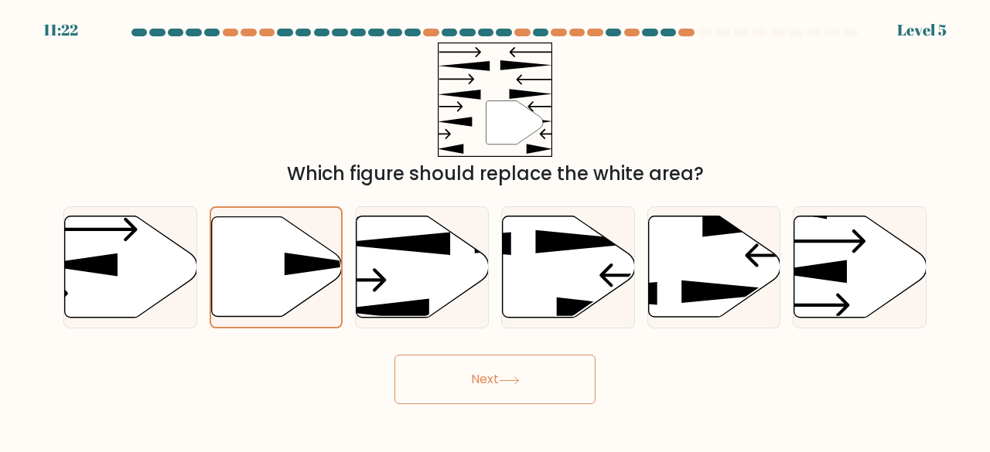
click at [506, 380] on icon at bounding box center [508, 380] width 19 height 7
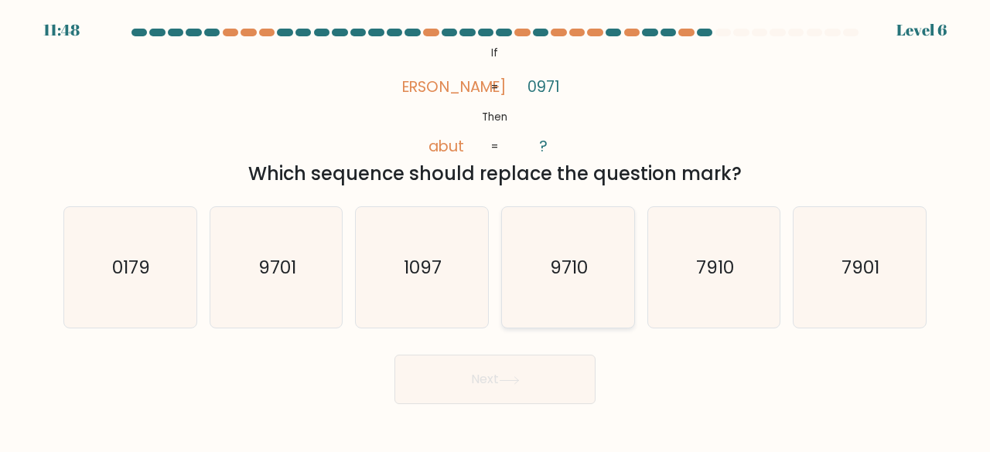
click at [600, 268] on icon "9710" at bounding box center [567, 267] width 121 height 121
click at [496, 230] on input "d. 9710" at bounding box center [495, 229] width 1 height 4
radio input "true"
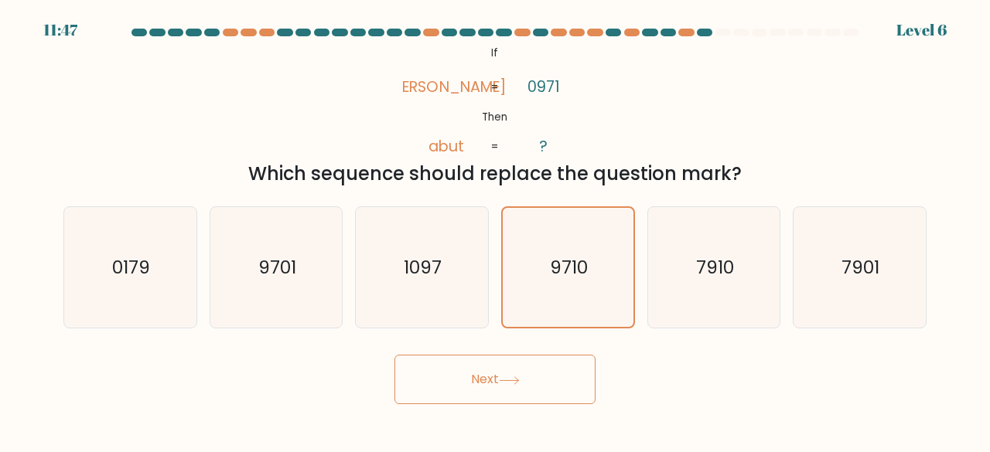
click at [516, 378] on icon at bounding box center [509, 380] width 21 height 9
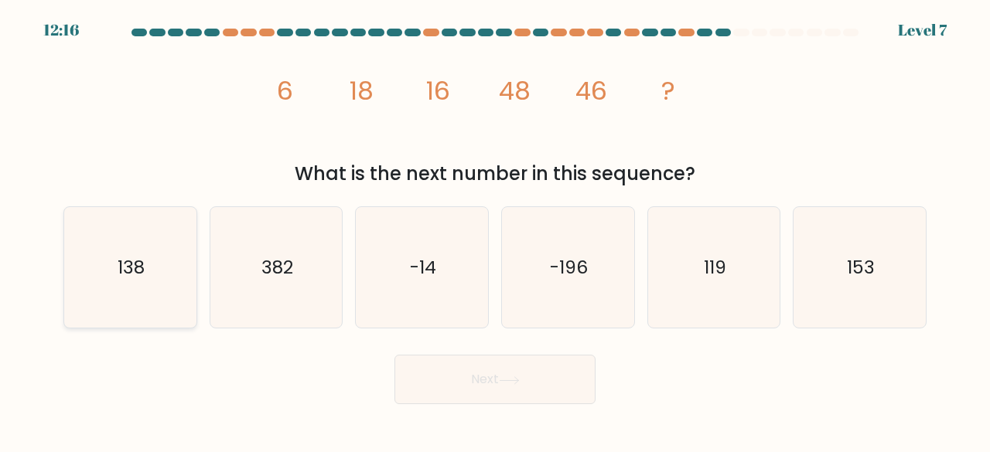
click at [164, 242] on icon "138" at bounding box center [130, 267] width 121 height 121
click at [495, 230] on input "a. 138" at bounding box center [495, 229] width 1 height 4
radio input "true"
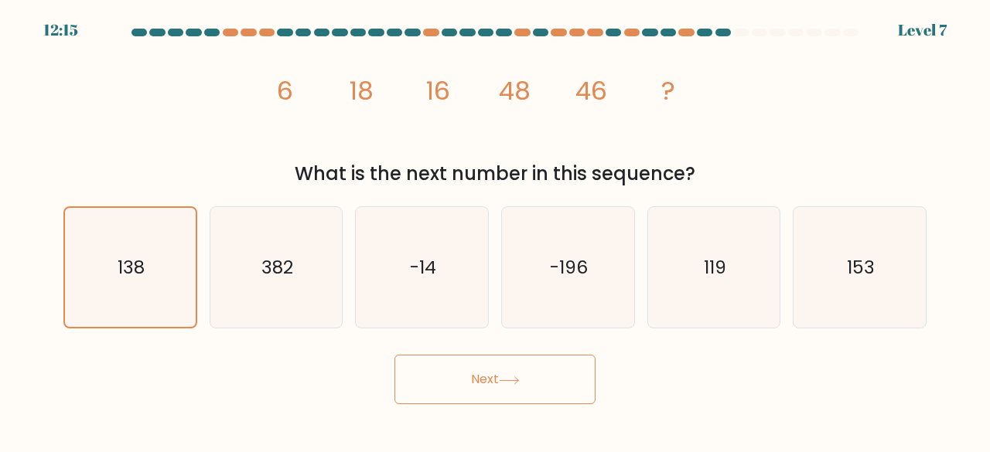
click at [495, 377] on button "Next" at bounding box center [494, 379] width 201 height 49
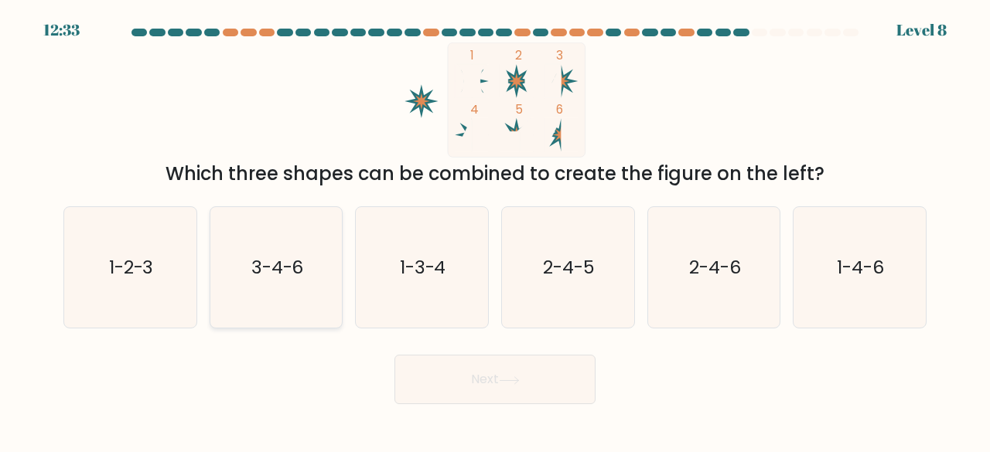
click at [265, 273] on text "3-4-6" at bounding box center [277, 267] width 53 height 26
click at [495, 230] on input "b. 3-4-6" at bounding box center [495, 229] width 1 height 4
radio input "true"
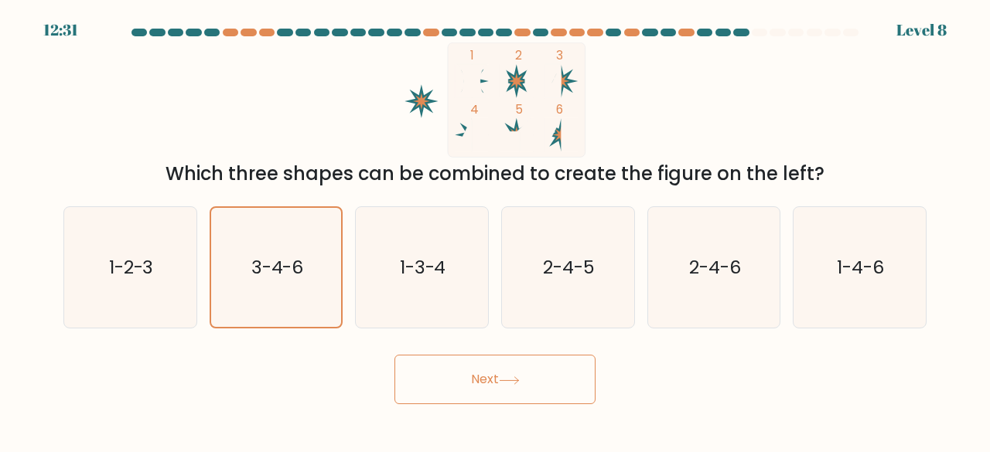
click at [507, 381] on icon at bounding box center [509, 380] width 21 height 9
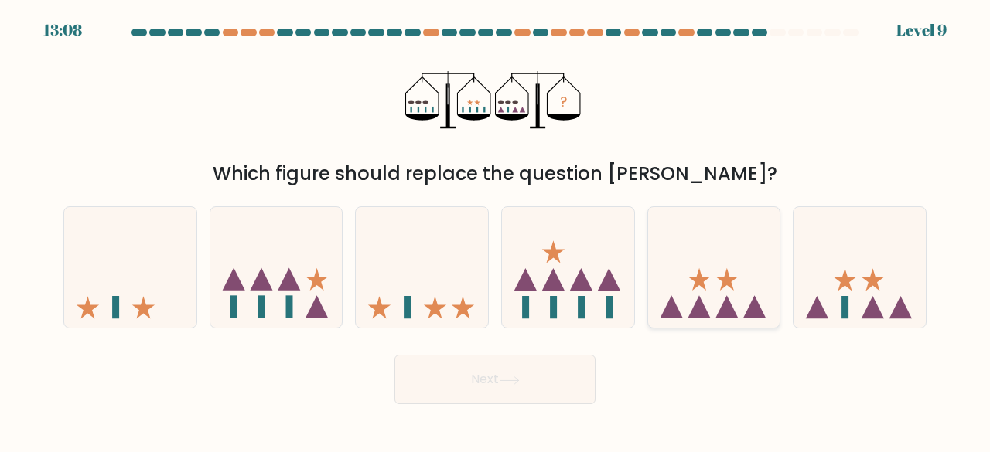
click at [686, 295] on icon at bounding box center [714, 267] width 132 height 109
click at [496, 230] on input "e." at bounding box center [495, 229] width 1 height 4
radio input "true"
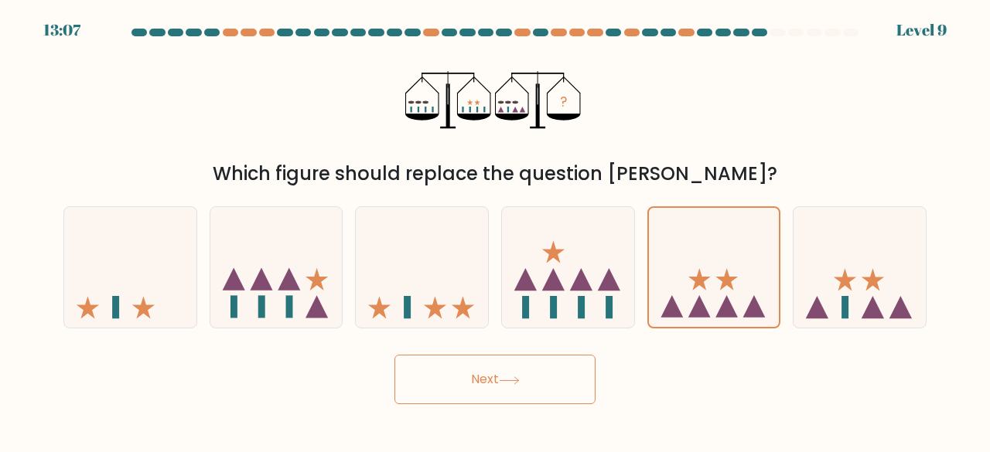
click at [478, 380] on button "Next" at bounding box center [494, 379] width 201 height 49
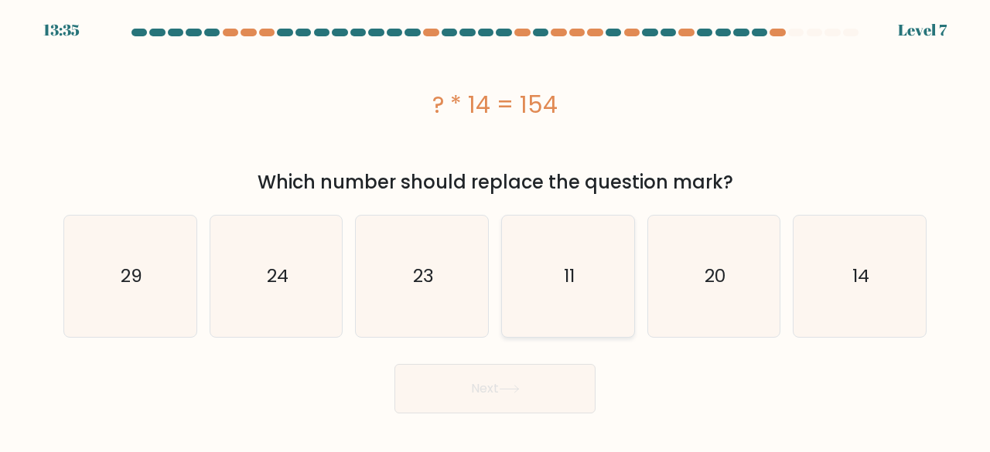
click at [583, 274] on icon "11" at bounding box center [567, 276] width 121 height 121
click at [496, 230] on input "d. 11" at bounding box center [495, 229] width 1 height 4
radio input "true"
click at [513, 385] on icon at bounding box center [509, 389] width 21 height 9
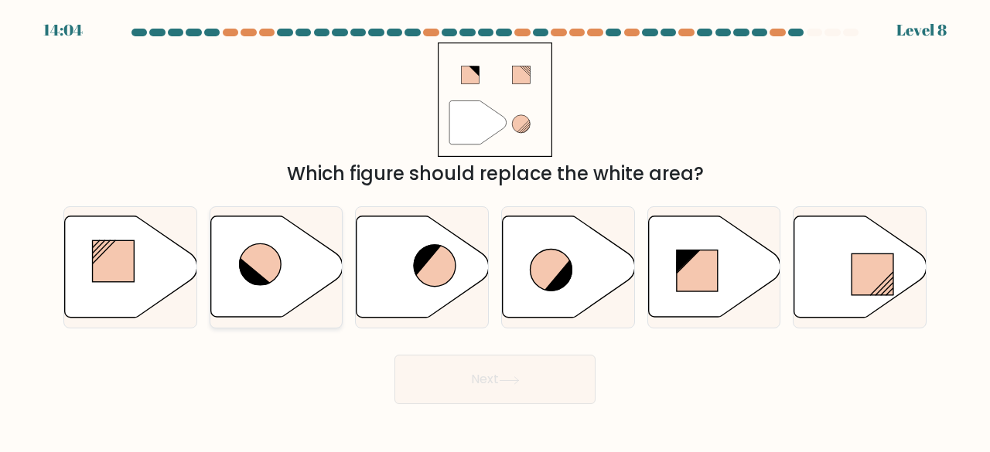
click at [275, 278] on icon at bounding box center [261, 265] width 42 height 42
click at [495, 230] on input "b." at bounding box center [495, 229] width 1 height 4
radio input "true"
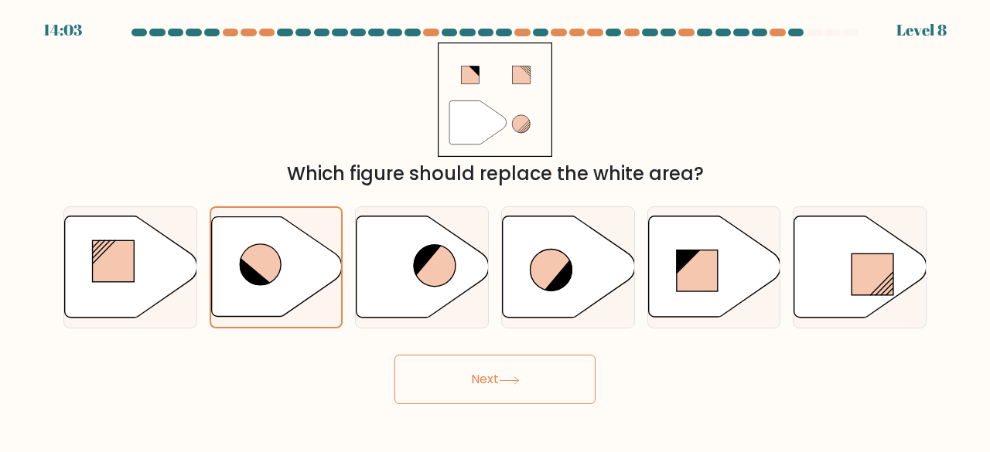
click at [506, 381] on icon at bounding box center [509, 380] width 21 height 9
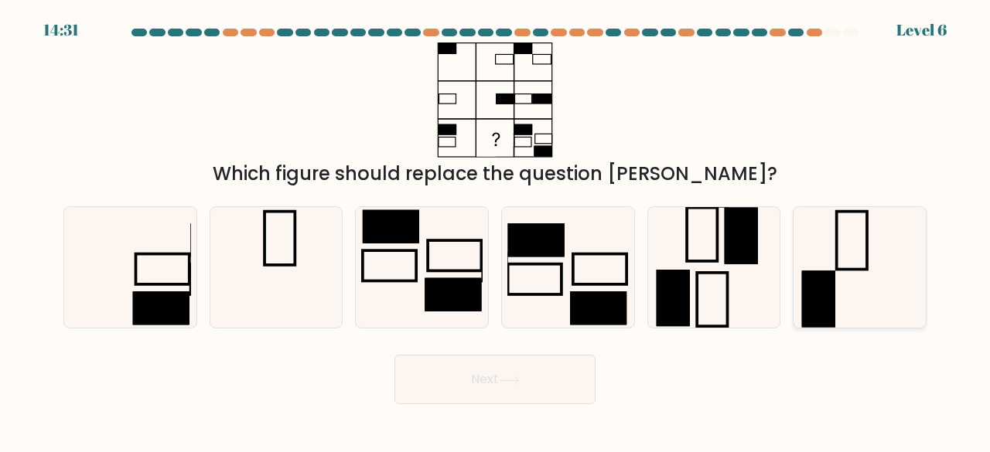
click at [827, 279] on rect at bounding box center [818, 299] width 33 height 56
click at [496, 230] on input "f." at bounding box center [495, 229] width 1 height 4
radio input "true"
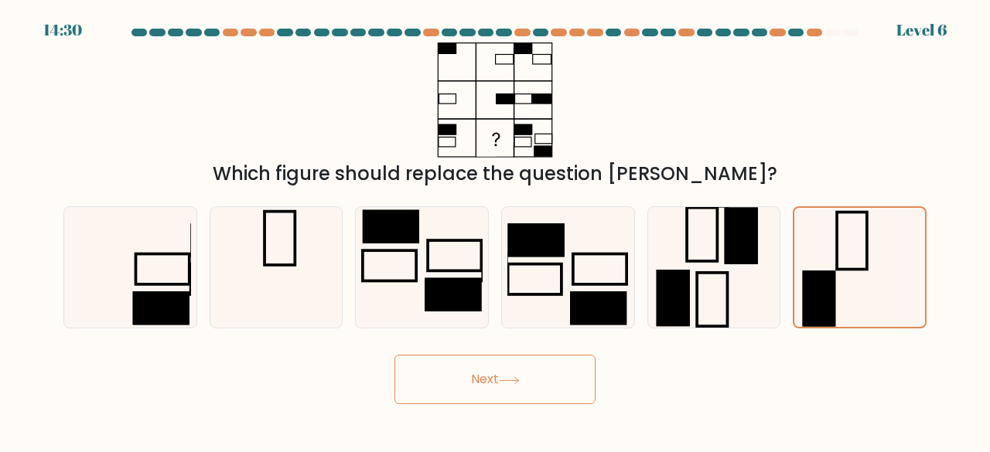
click at [507, 373] on button "Next" at bounding box center [494, 379] width 201 height 49
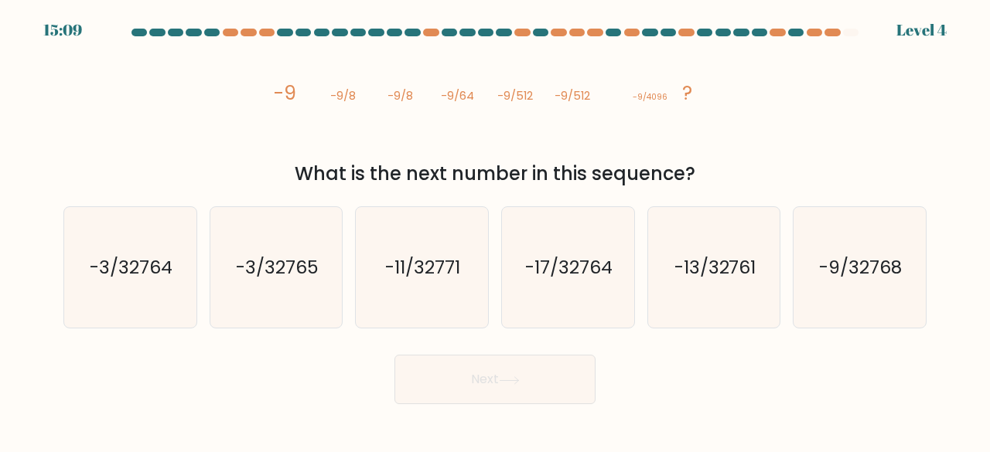
drag, startPoint x: 730, startPoint y: 250, endPoint x: 481, endPoint y: 400, distance: 290.6
click at [730, 250] on icon "-13/32761" at bounding box center [713, 267] width 121 height 121
click at [496, 230] on input "e. -13/32761" at bounding box center [495, 229] width 1 height 4
radio input "true"
click at [448, 365] on button "Next" at bounding box center [494, 379] width 201 height 49
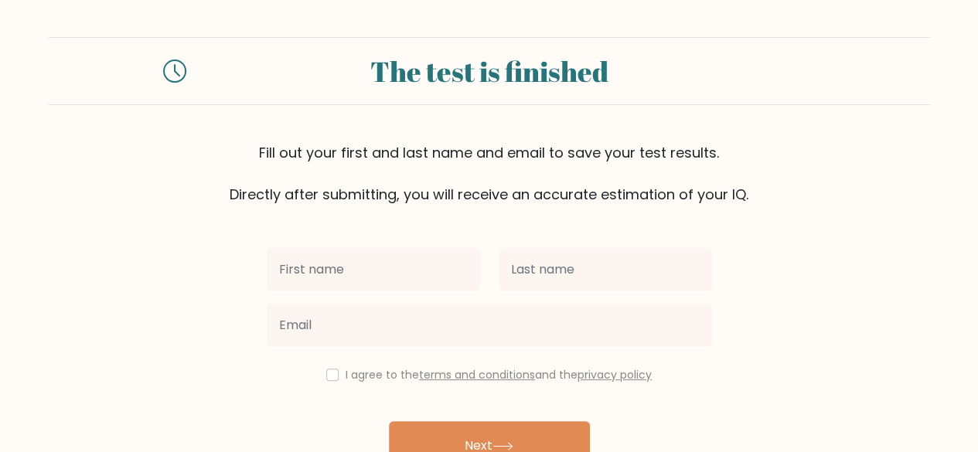
click at [398, 271] on input "text" at bounding box center [373, 269] width 213 height 43
type input "Rubinette"
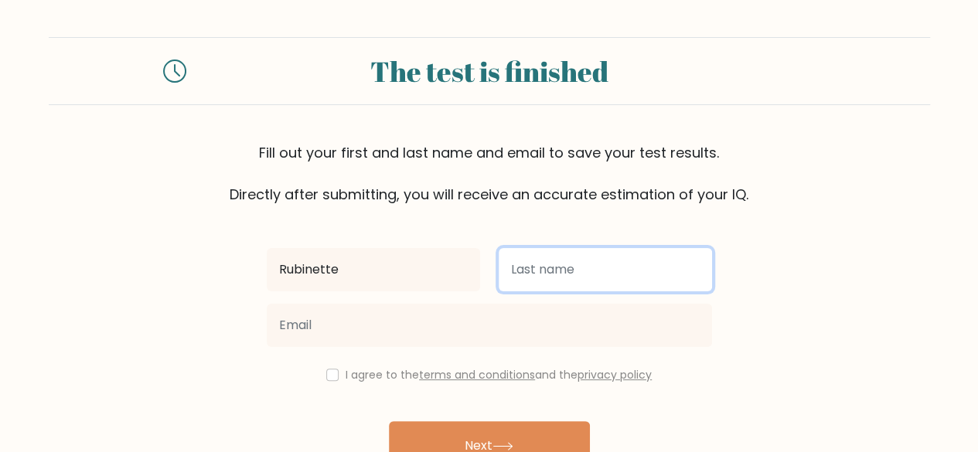
click at [543, 261] on input "text" at bounding box center [605, 269] width 213 height 43
type input "[PERSON_NAME]"
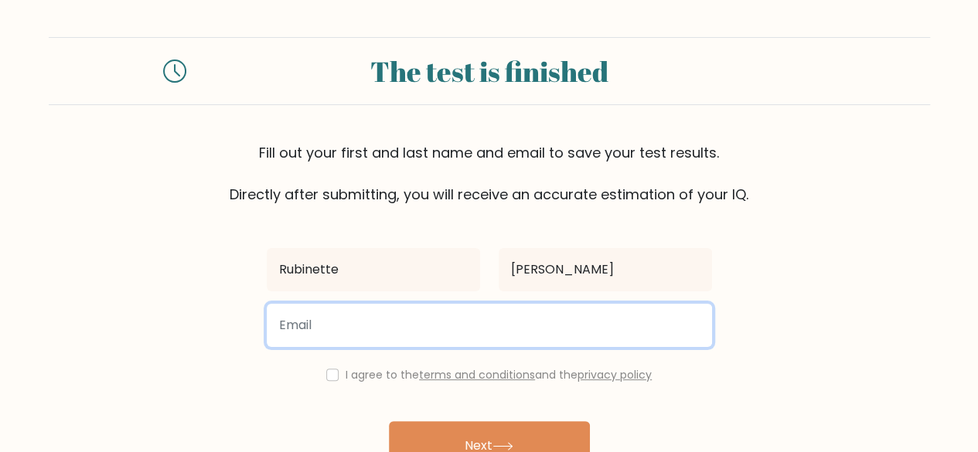
click at [351, 333] on input "email" at bounding box center [489, 325] width 445 height 43
type input "[EMAIL_ADDRESS][DOMAIN_NAME]"
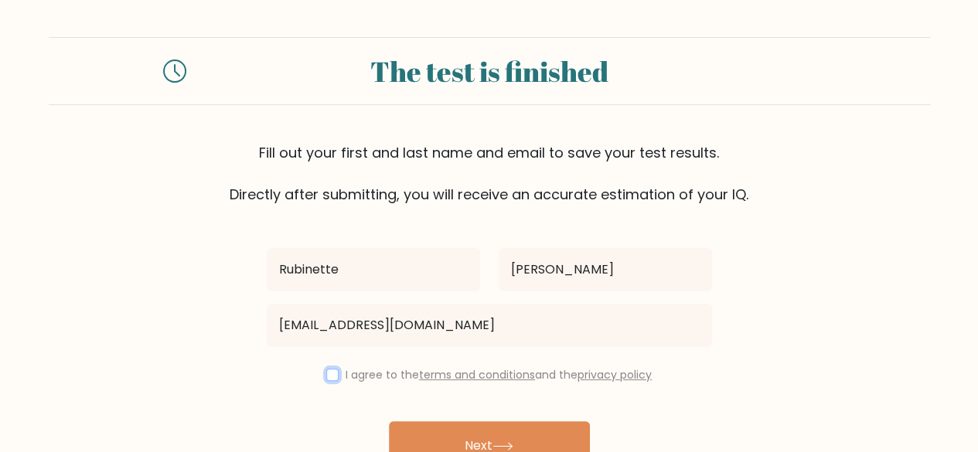
click at [332, 373] on input "checkbox" at bounding box center [332, 375] width 12 height 12
checkbox input "true"
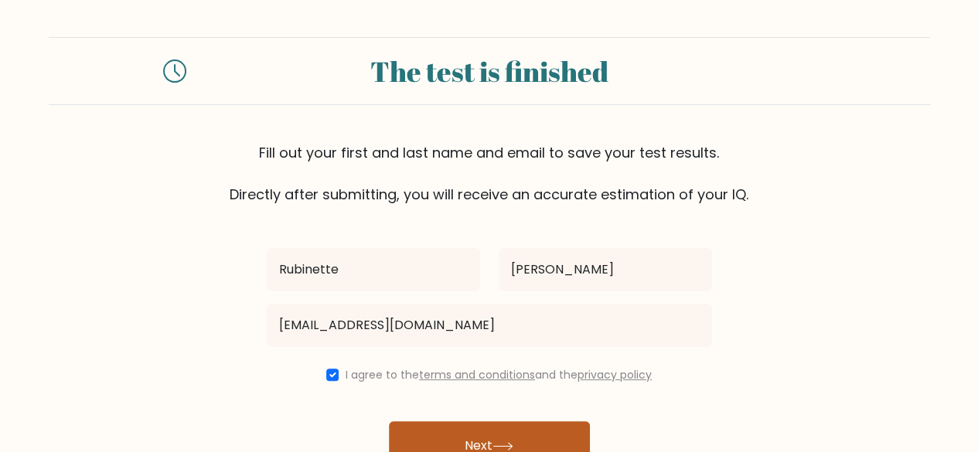
click at [472, 442] on button "Next" at bounding box center [489, 445] width 201 height 49
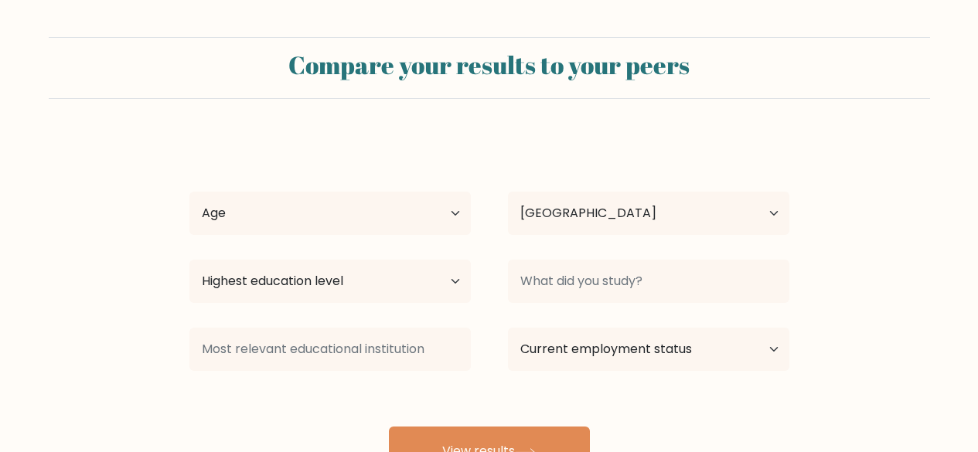
select select "US"
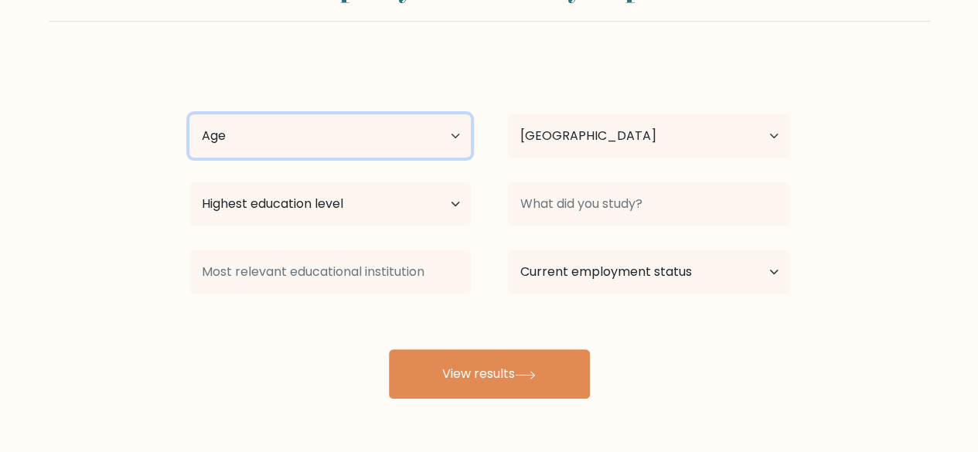
click at [457, 135] on select "Age Under [DEMOGRAPHIC_DATA] [DEMOGRAPHIC_DATA] [DEMOGRAPHIC_DATA] [DEMOGRAPHIC…" at bounding box center [329, 135] width 281 height 43
select select "35_44"
click at [189, 114] on select "Age Under 18 years old 18-24 years old 25-34 years old 35-44 years old 45-54 ye…" at bounding box center [329, 135] width 281 height 43
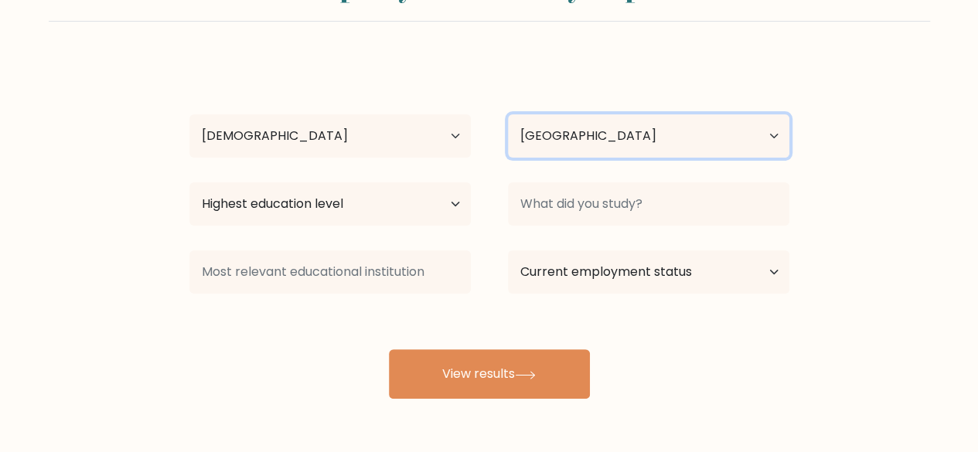
click at [595, 138] on select "Country Afghanistan Albania Algeria American Samoa Andorra Angola Anguilla Anta…" at bounding box center [648, 135] width 281 height 43
select select "PH"
click at [508, 114] on select "Country Afghanistan Albania Algeria American Samoa Andorra Angola Anguilla Anta…" at bounding box center [648, 135] width 281 height 43
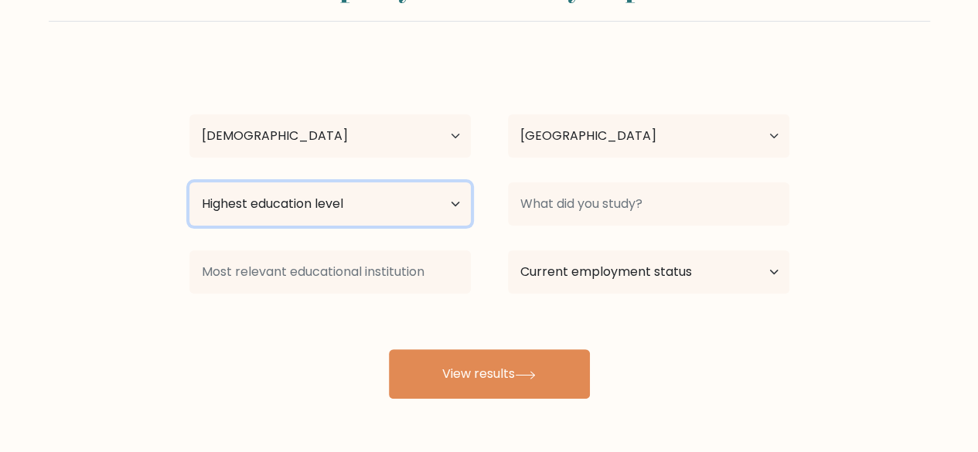
click at [456, 205] on select "Highest education level No schooling Primary Lower Secondary Upper Secondary Oc…" at bounding box center [329, 203] width 281 height 43
select select "occupation_specific"
click at [189, 182] on select "Highest education level No schooling Primary Lower Secondary Upper Secondary Oc…" at bounding box center [329, 203] width 281 height 43
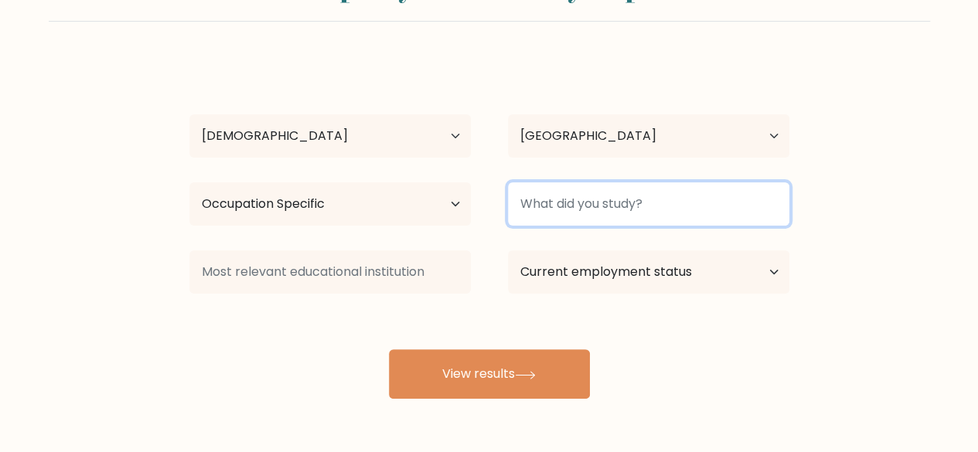
click at [610, 209] on input at bounding box center [648, 203] width 281 height 43
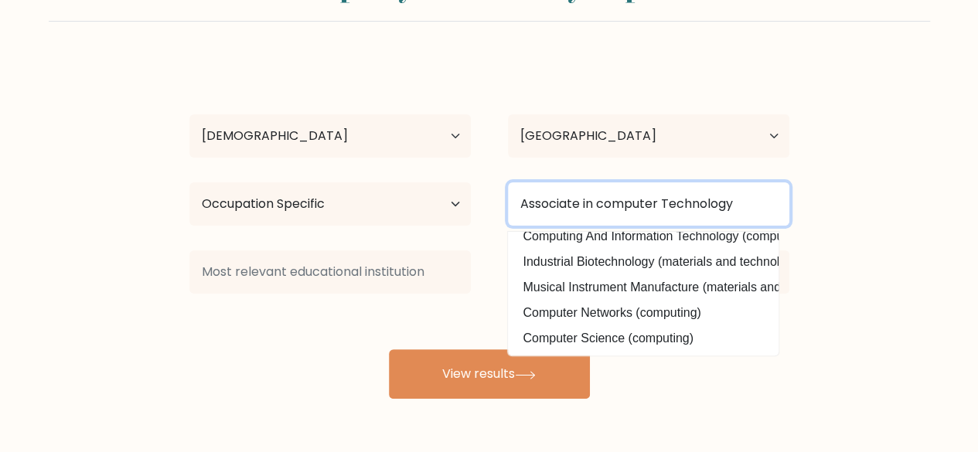
scroll to position [151, 0]
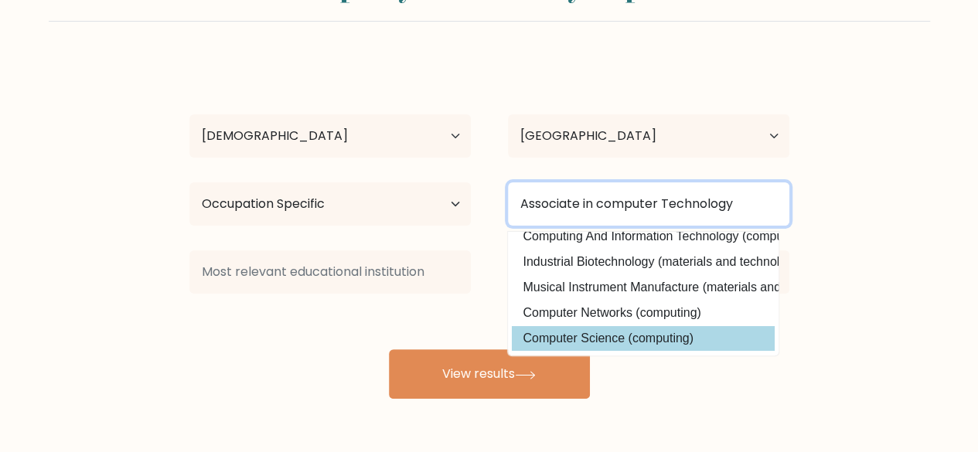
type input "Associate in computer Technology"
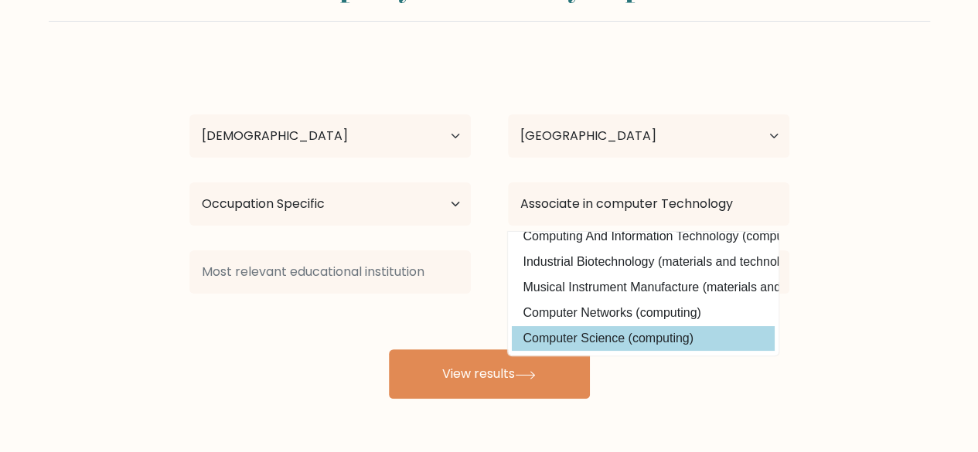
click at [663, 330] on div "Rubinette Espejo Age Under 18 years old 18-24 years old 25-34 years old 35-44 y…" at bounding box center [489, 229] width 618 height 340
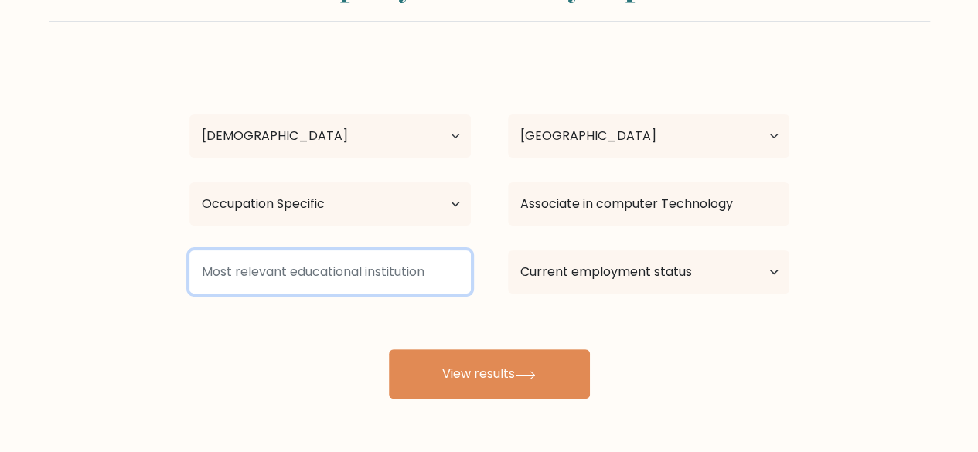
click at [400, 270] on input at bounding box center [329, 271] width 281 height 43
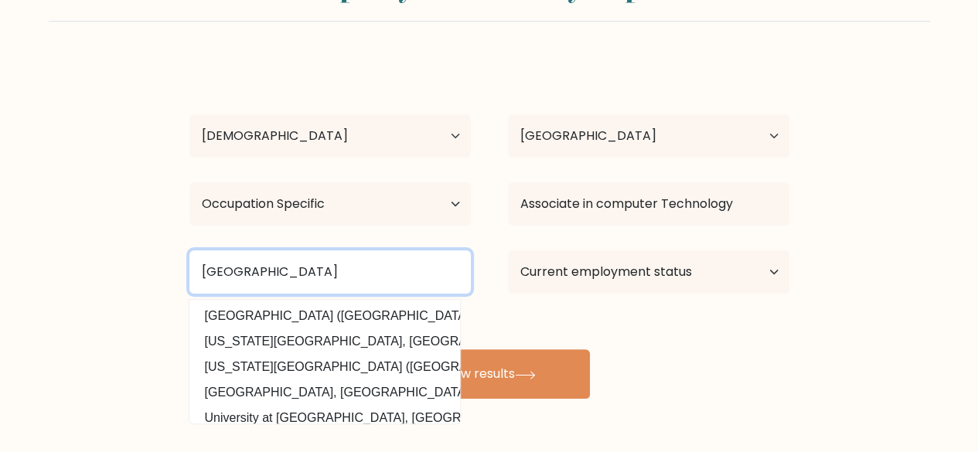
type input "Ifugao State University"
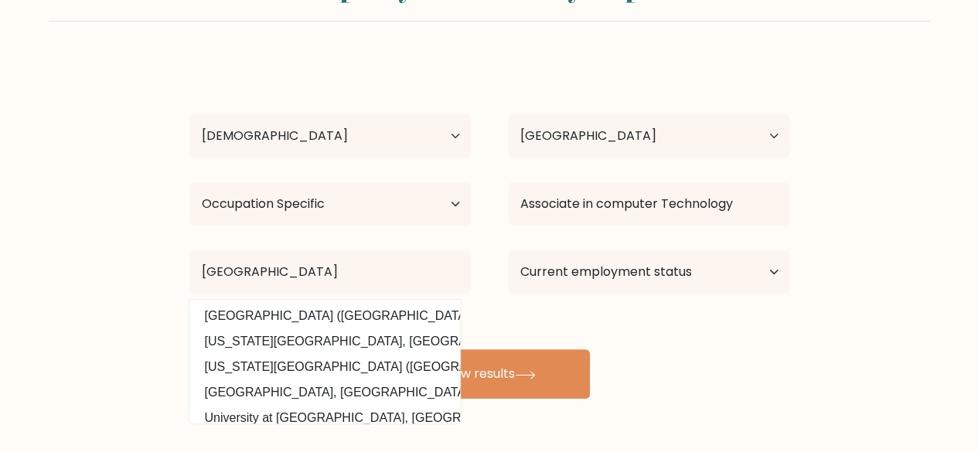
drag, startPoint x: 703, startPoint y: 335, endPoint x: 703, endPoint y: 316, distance: 18.6
click at [703, 332] on div "Rubinette Espejo Age Under 18 years old 18-24 years old 25-34 years old 35-44 y…" at bounding box center [489, 229] width 618 height 340
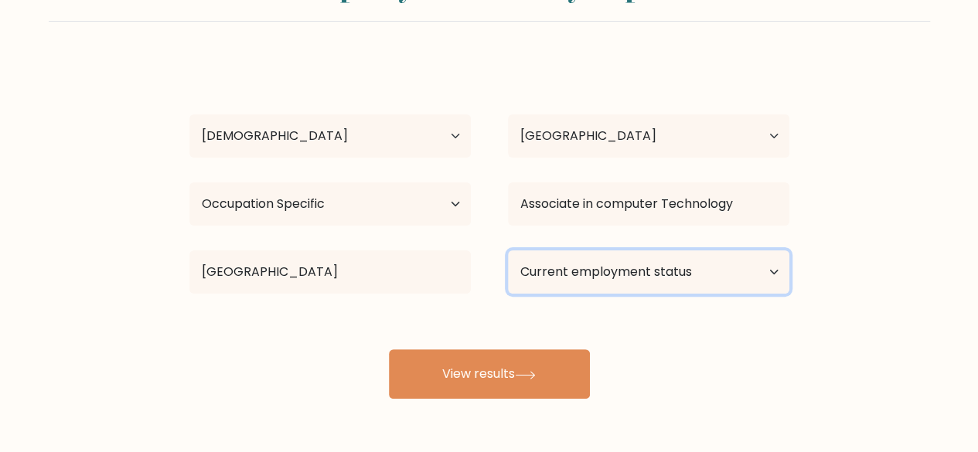
click at [719, 275] on select "Current employment status Employed Student Retired Other / prefer not to answer" at bounding box center [648, 271] width 281 height 43
select select "other"
click at [508, 250] on select "Current employment status Employed Student Retired Other / prefer not to answer" at bounding box center [648, 271] width 281 height 43
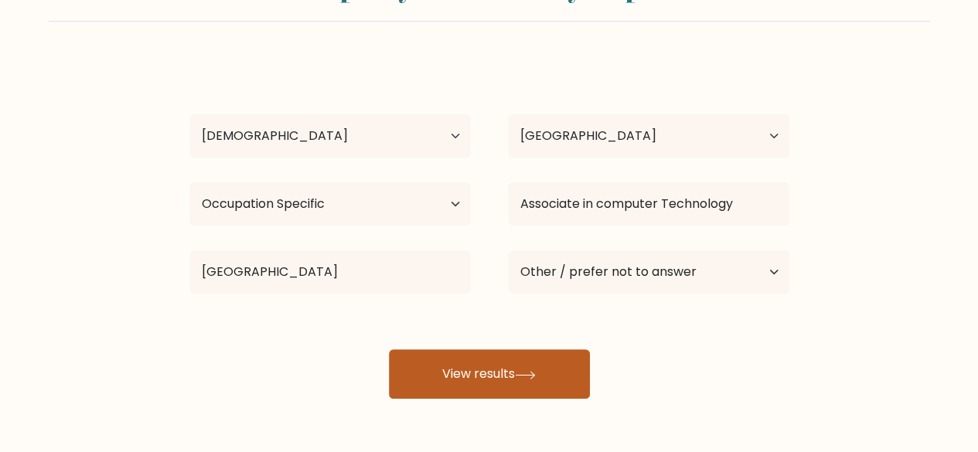
click at [478, 372] on button "View results" at bounding box center [489, 373] width 201 height 49
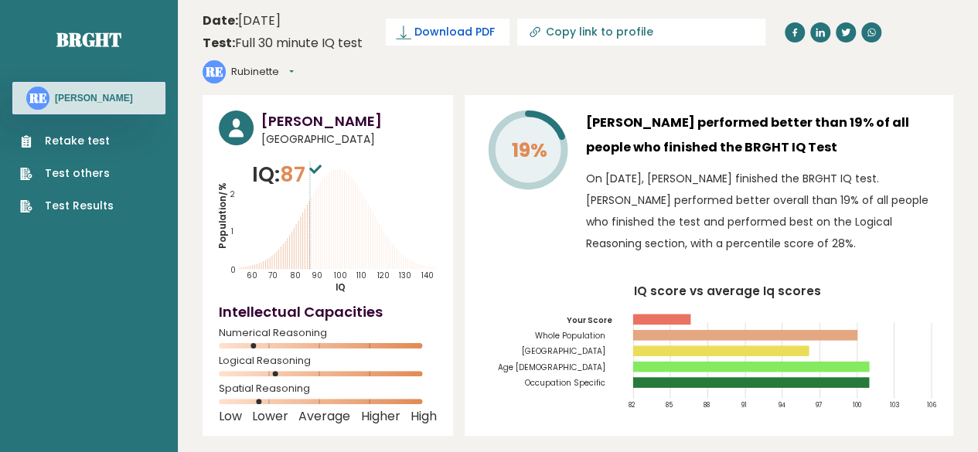
click at [422, 32] on span "Download PDF" at bounding box center [454, 32] width 80 height 16
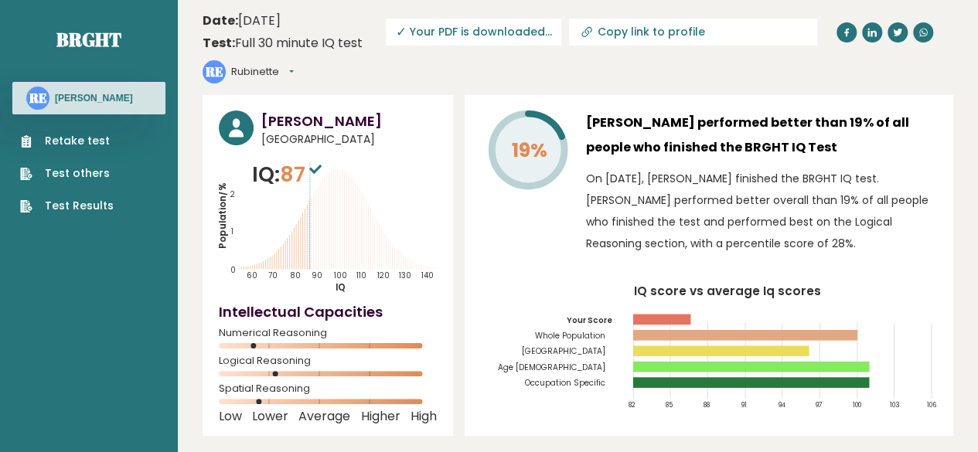
scroll to position [77, 0]
